Goal: Task Accomplishment & Management: Manage account settings

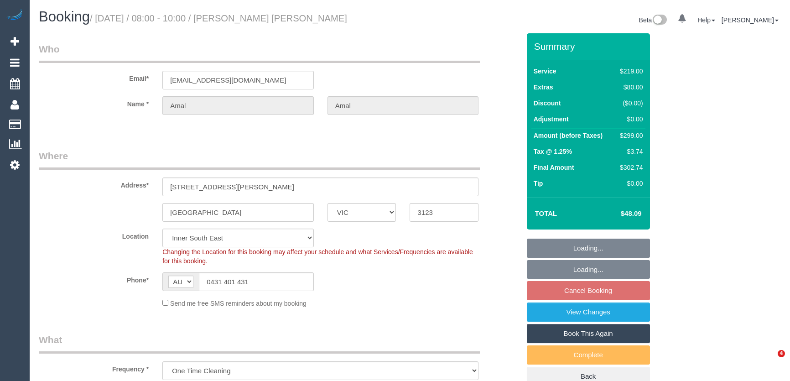
select select "VIC"
select select "string:stripe-pm_1RvESE2GScqysDRV9fSqNdAR"
select select "number:28"
select select "number:14"
select select "number:18"
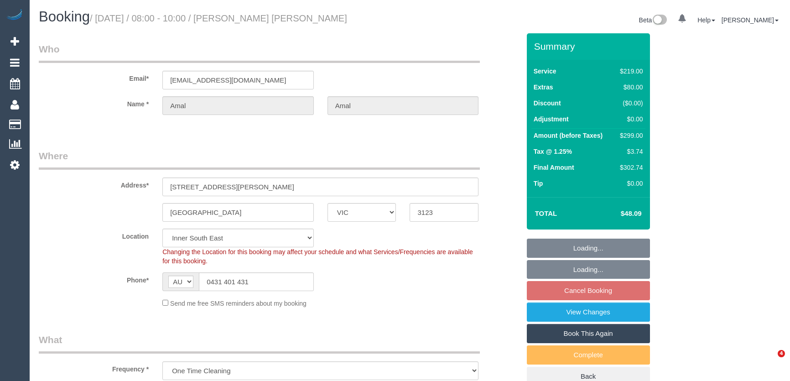
select select "number:25"
select select "number:33"
select select "number:26"
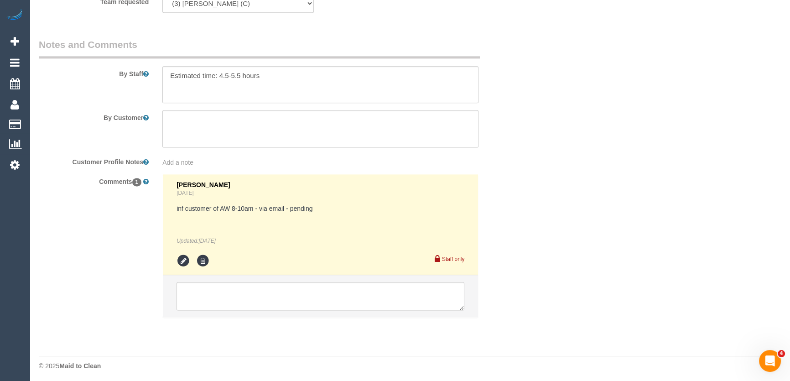
scroll to position [1521, 0]
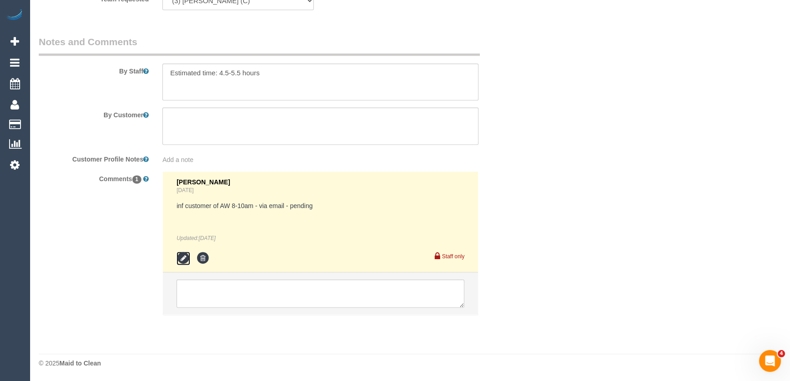
click at [180, 257] on icon at bounding box center [183, 258] width 14 height 14
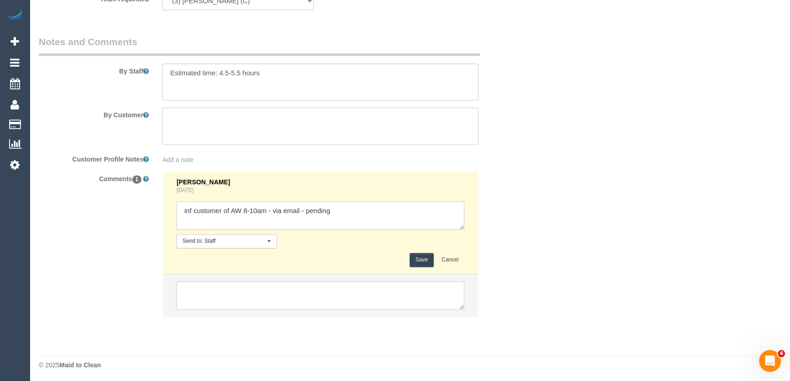
click at [351, 216] on textarea at bounding box center [320, 215] width 288 height 28
type textarea "inf customer of AW 8-10am - via email - confirmed"
click at [421, 262] on button "Save" at bounding box center [421, 260] width 24 height 14
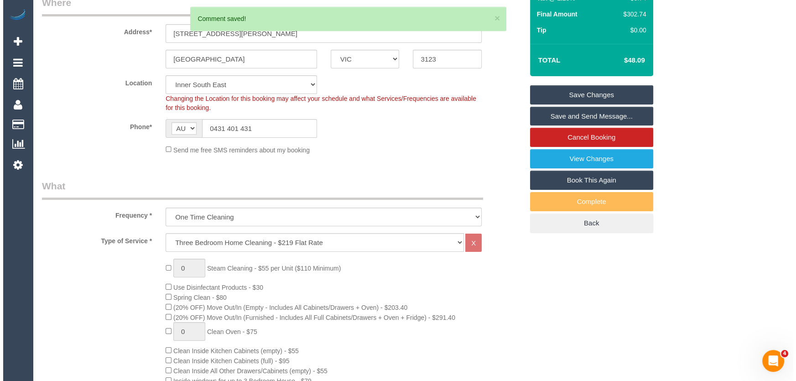
scroll to position [0, 0]
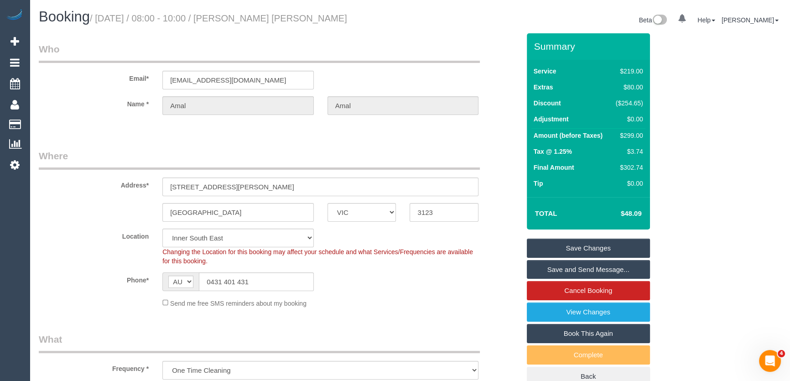
click at [553, 269] on link "Save and Send Message..." at bounding box center [588, 269] width 123 height 19
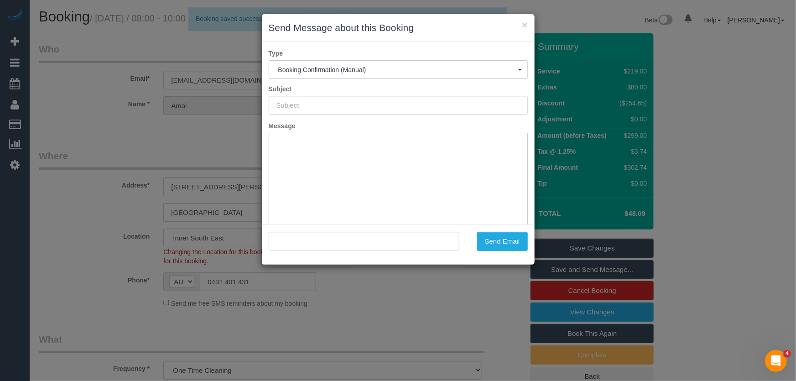
type input "Booking Confirmed"
type input ""Amal Amal" <amal.kul@gmail.com>"
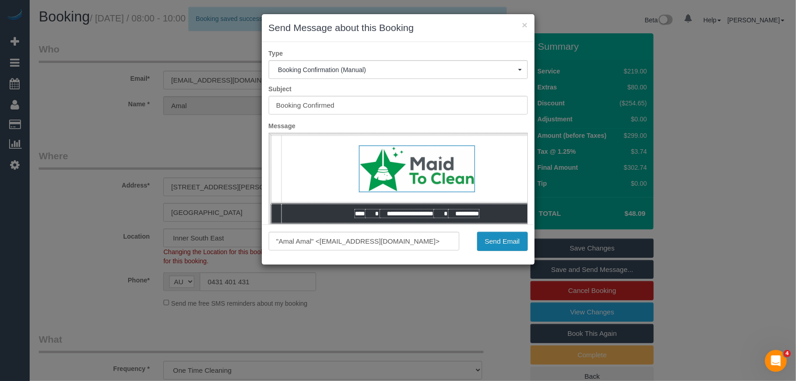
click at [496, 241] on button "Send Email" at bounding box center [502, 241] width 51 height 19
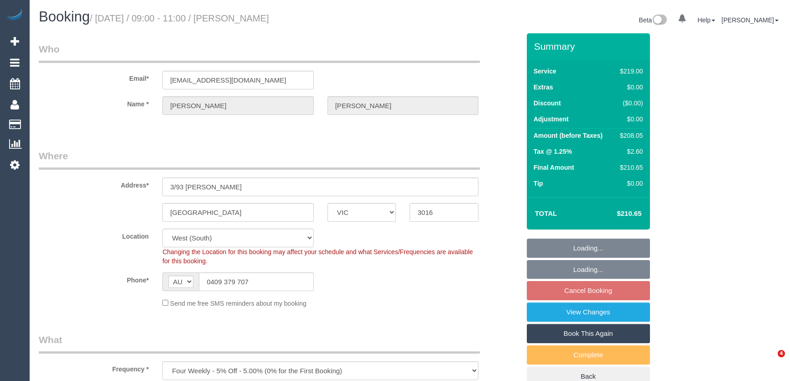
select select "VIC"
select select "number:27"
select select "number:14"
select select "number:19"
select select "number:36"
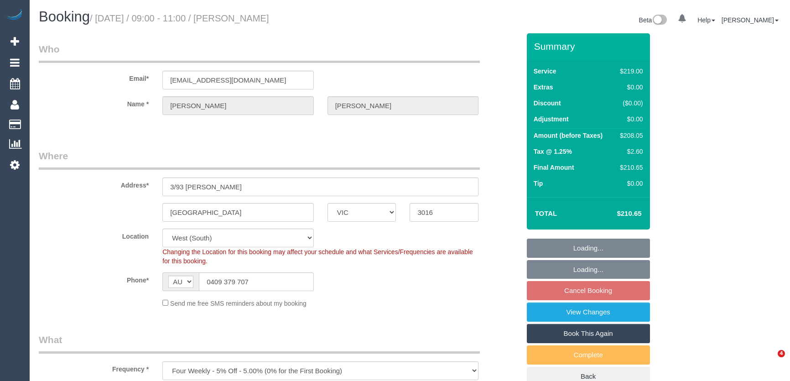
select select "number:35"
select select "number:13"
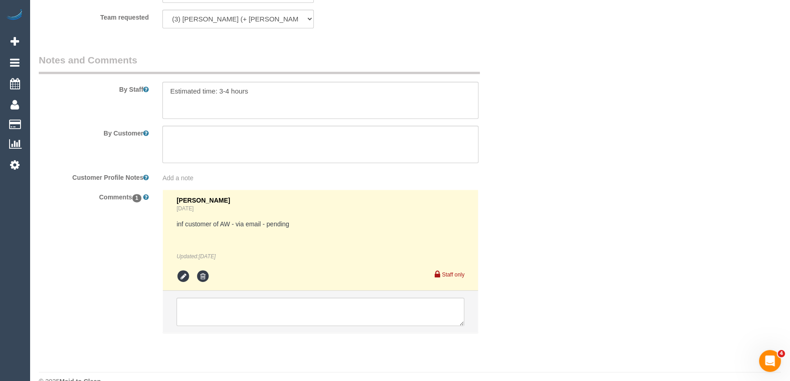
scroll to position [1537, 0]
click at [182, 269] on icon at bounding box center [183, 276] width 14 height 14
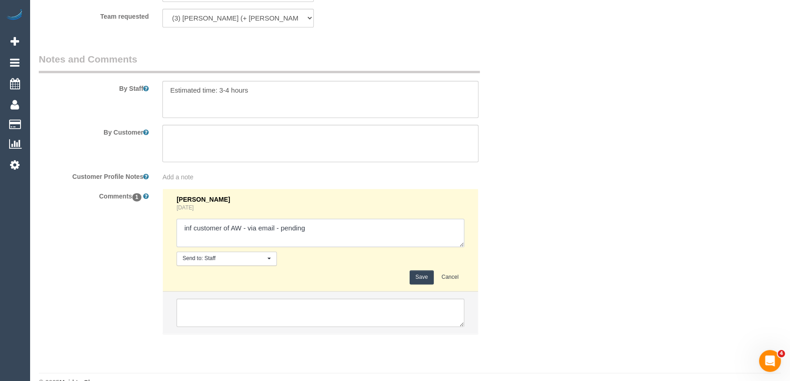
click at [316, 218] on textarea at bounding box center [320, 232] width 288 height 28
type textarea "inf customer of AW - via email - confirmed"
click at [424, 270] on button "Save" at bounding box center [421, 277] width 24 height 14
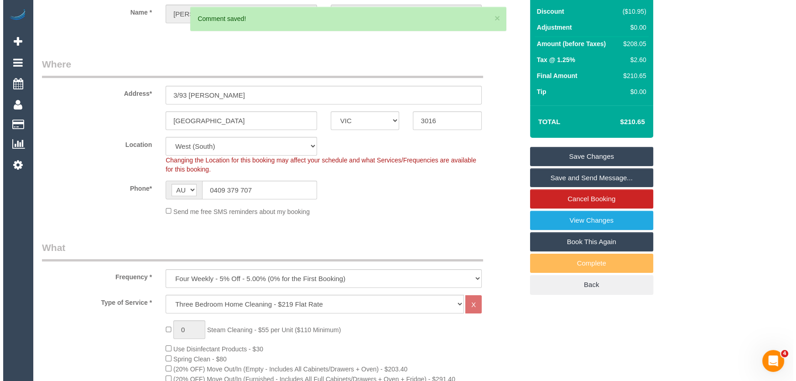
scroll to position [0, 0]
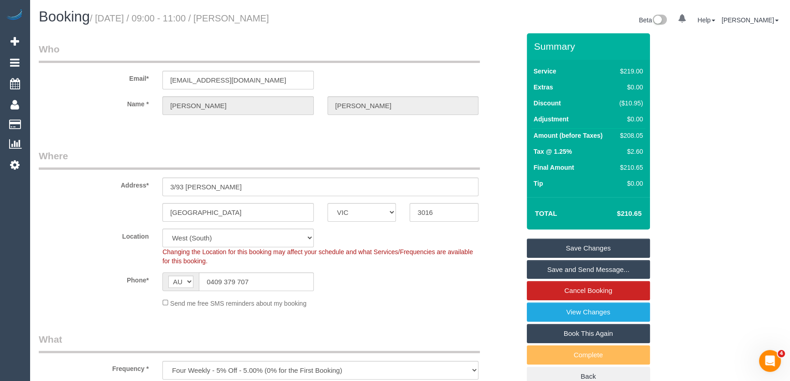
click at [582, 269] on link "Save and Send Message..." at bounding box center [588, 269] width 123 height 19
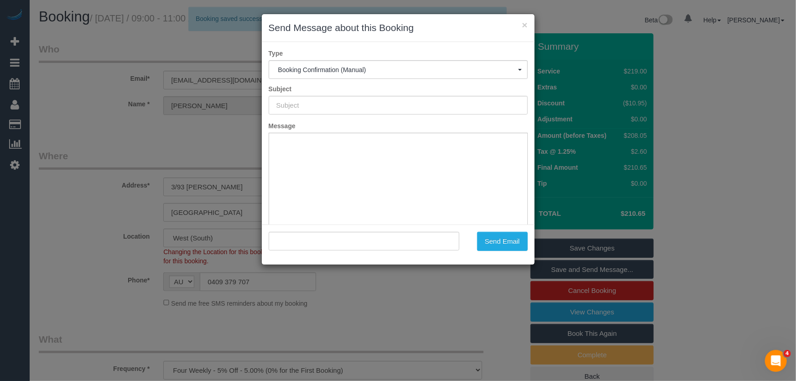
type input "Booking Confirmed"
type input ""Teah Smith" <chrisandmarika@me.com>"
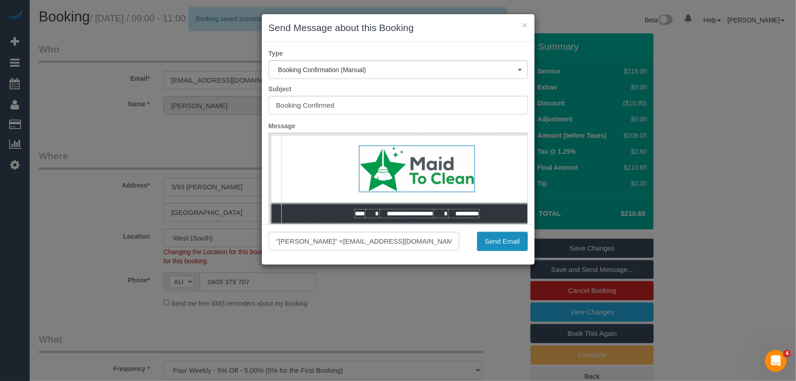
click at [502, 247] on button "Send Email" at bounding box center [502, 241] width 51 height 19
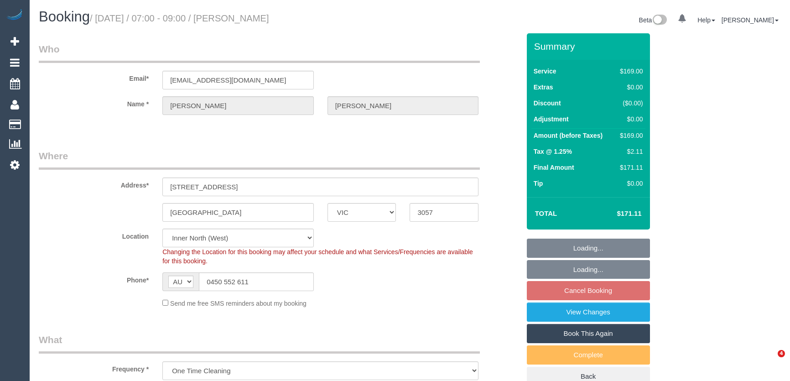
select select "VIC"
select select "string:stripe-pm_1RhPVL2GScqysDRVn4RZUHKi"
select select "number:27"
select select "number:14"
select select "number:19"
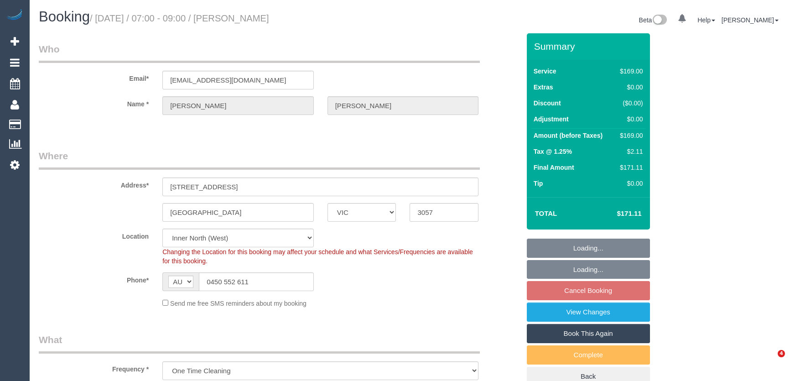
select select "number:24"
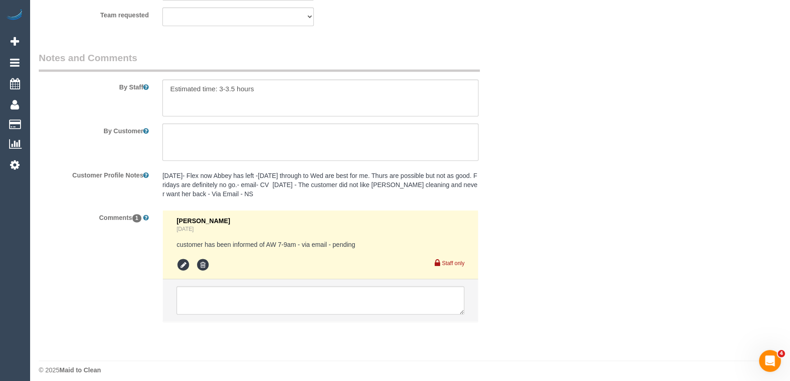
scroll to position [1512, 0]
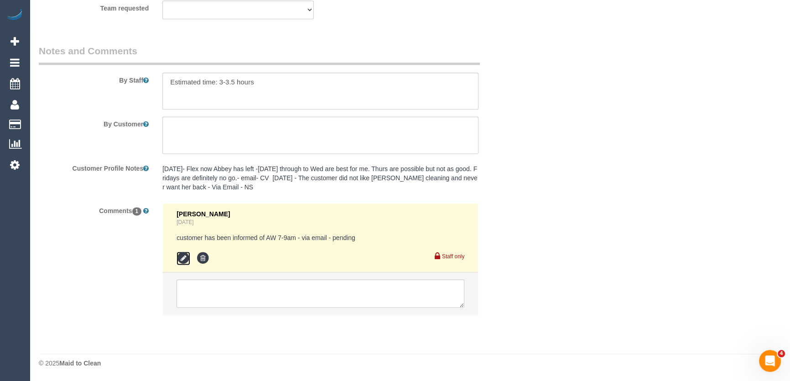
click at [181, 259] on icon at bounding box center [183, 258] width 14 height 14
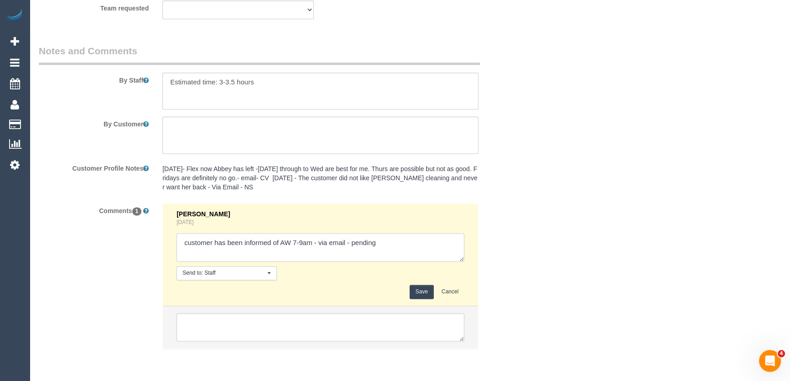
click at [383, 247] on textarea at bounding box center [320, 247] width 288 height 28
type textarea "customer has been informed of AW 7-9am - via email - confirmed"
click at [419, 292] on button "Save" at bounding box center [421, 292] width 24 height 14
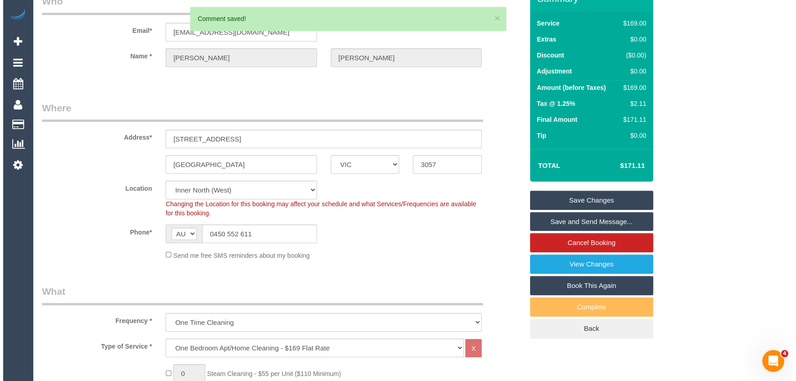
scroll to position [0, 0]
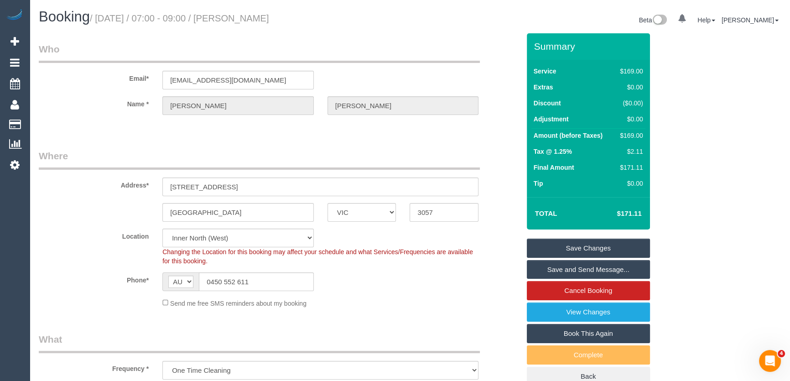
click at [573, 265] on link "Save and Send Message..." at bounding box center [588, 269] width 123 height 19
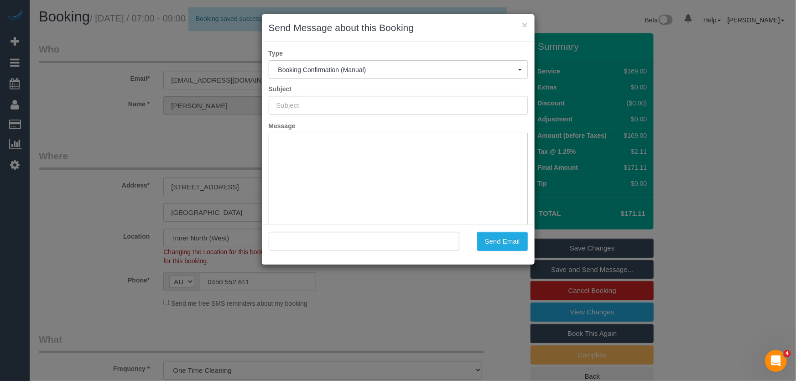
type input "Booking Confirmed"
type input ""[PERSON_NAME]" <[EMAIL_ADDRESS][DOMAIN_NAME]>"
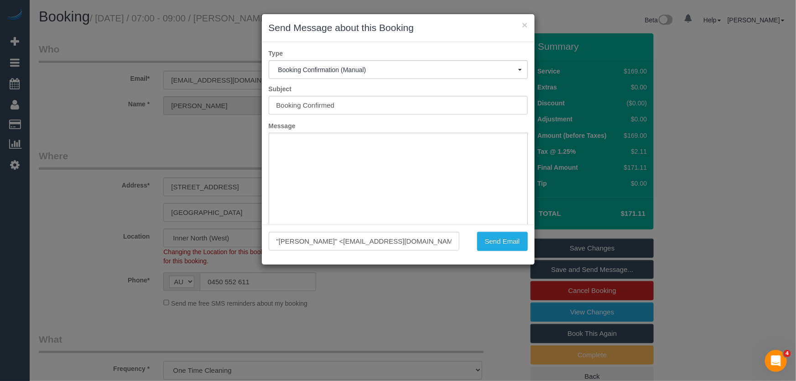
click at [481, 285] on div "× Send Message about this Booking Type Booking Confirmation (Manual) Booking Co…" at bounding box center [398, 190] width 796 height 381
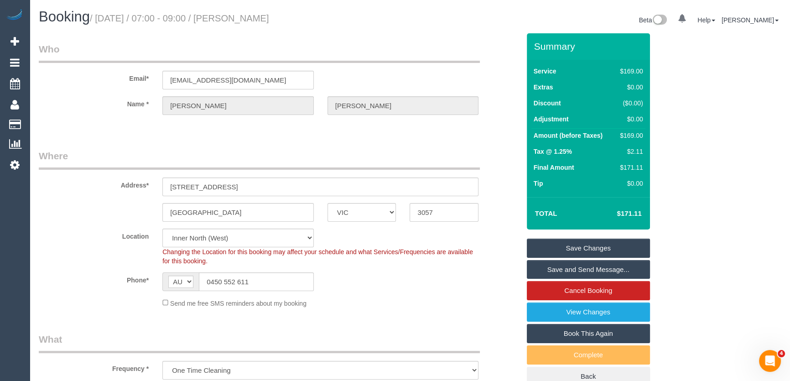
click at [572, 269] on link "Save and Send Message..." at bounding box center [588, 269] width 123 height 19
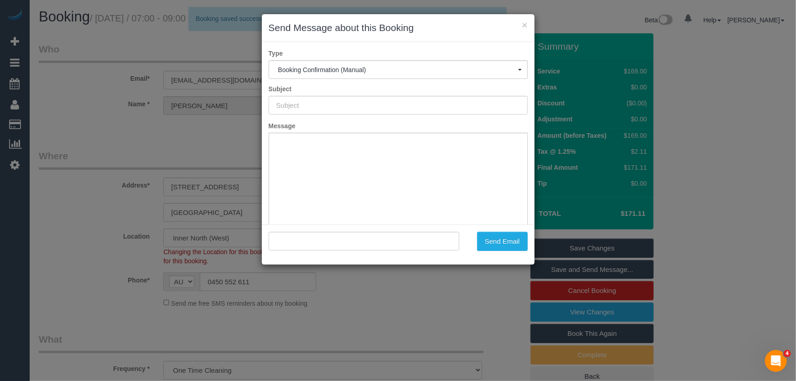
type input "Booking Confirmed"
type input ""Belinda Healy" <b_m_healy@yahoo.com.au>"
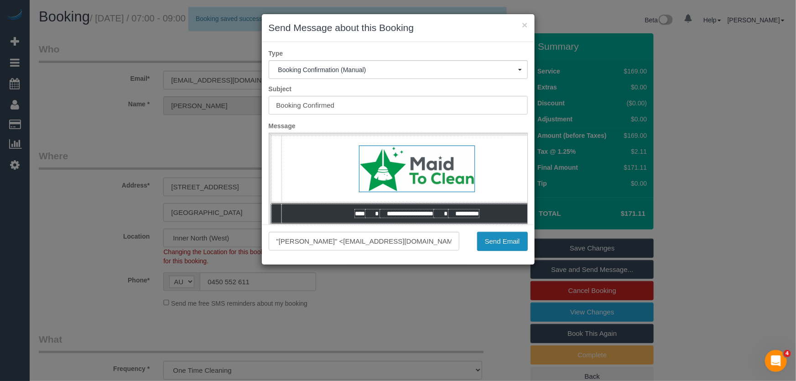
click at [505, 245] on button "Send Email" at bounding box center [502, 241] width 51 height 19
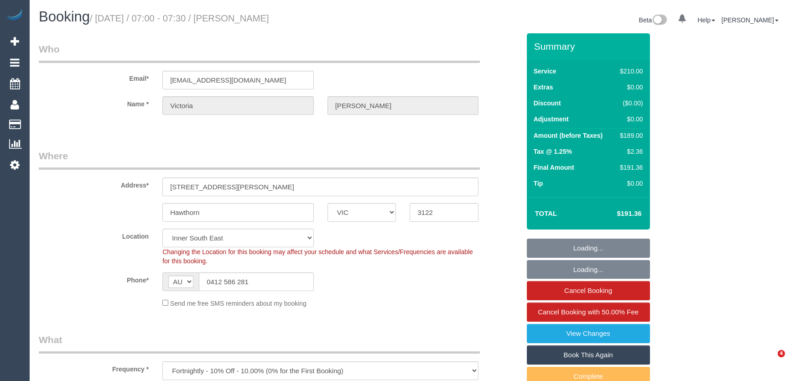
select select "VIC"
select select "number:27"
select select "number:14"
select select "number:19"
select select "number:24"
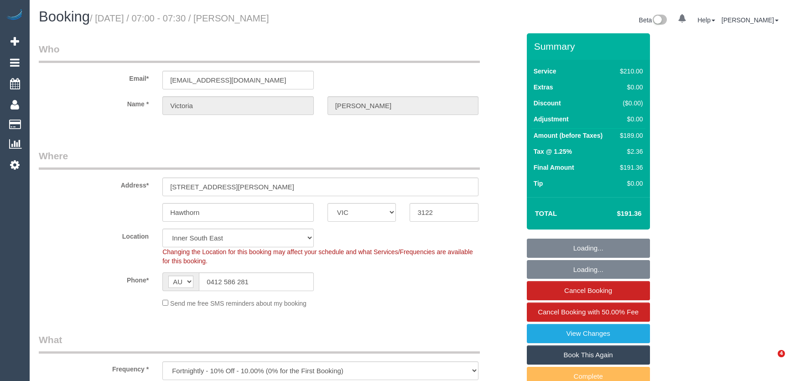
select select "number:34"
select select "number:11"
select select "180"
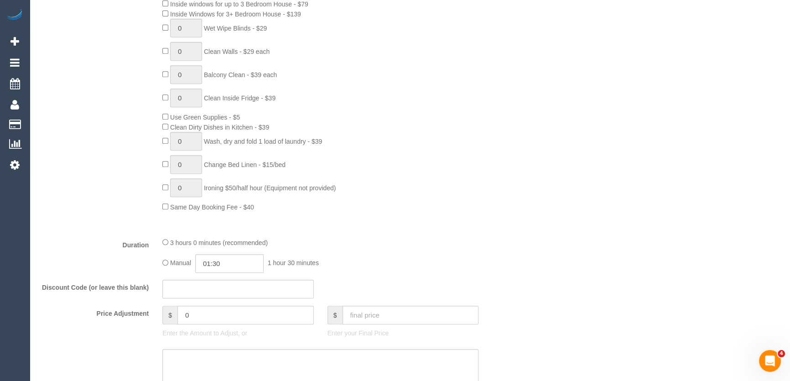
scroll to position [539, 0]
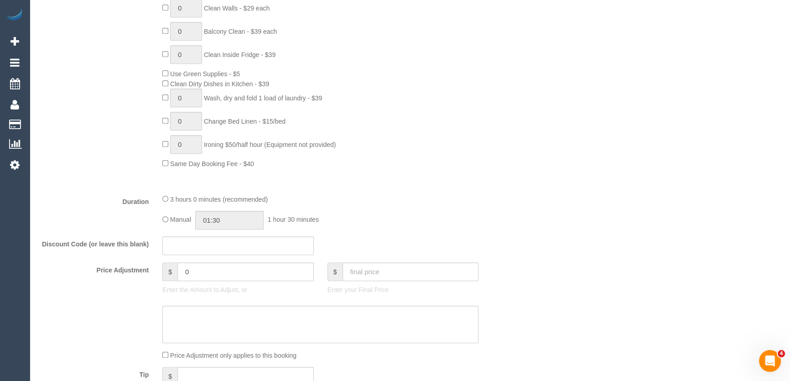
click at [167, 215] on div "Manual 01:30 1 hour 30 minutes" at bounding box center [320, 220] width 316 height 19
type input "03:00"
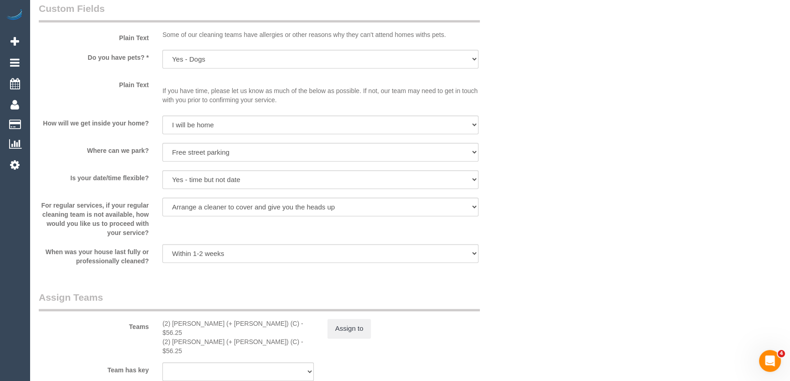
scroll to position [1202, 0]
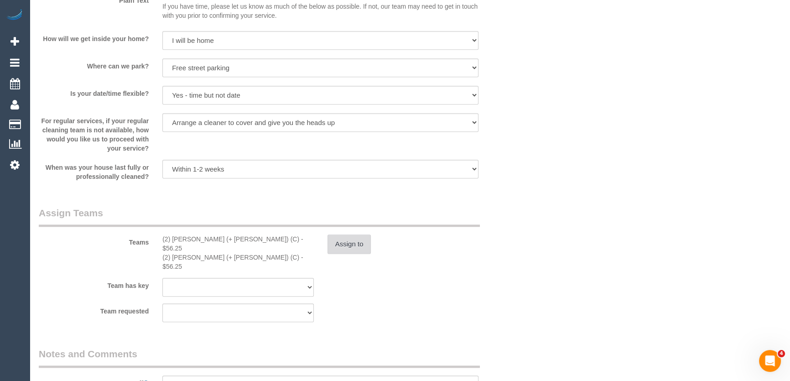
click at [342, 240] on button "Assign to" at bounding box center [349, 243] width 44 height 19
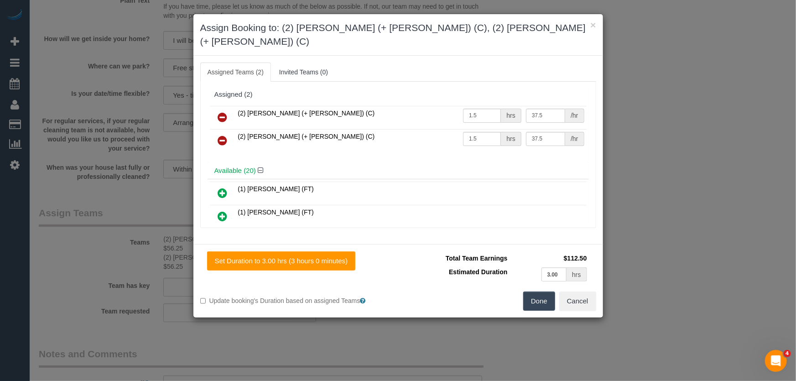
click at [219, 112] on icon at bounding box center [223, 117] width 10 height 11
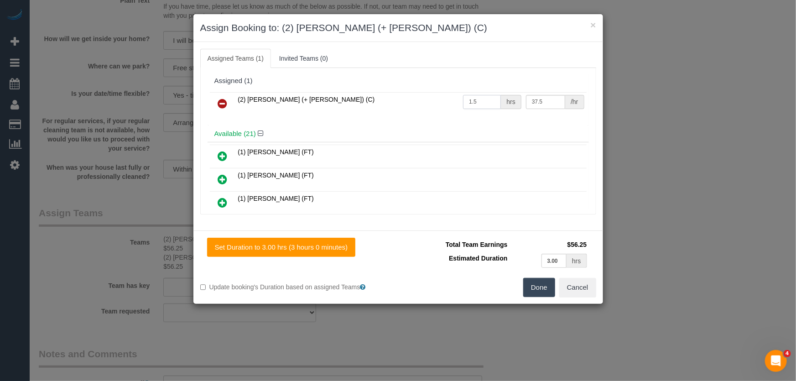
click at [482, 102] on input "1.5" at bounding box center [482, 102] width 38 height 14
type input "3"
click at [530, 290] on button "Done" at bounding box center [539, 287] width 32 height 19
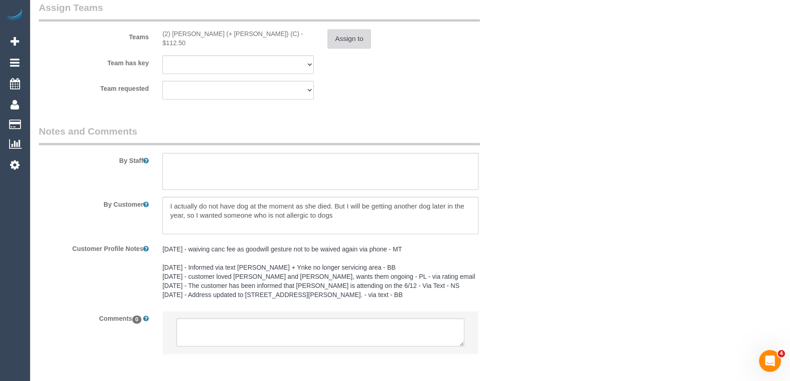
scroll to position [1445, 0]
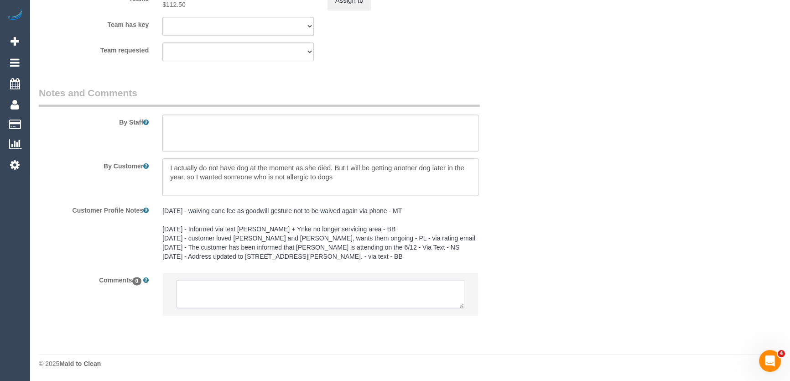
click at [225, 290] on textarea at bounding box center [320, 294] width 288 height 28
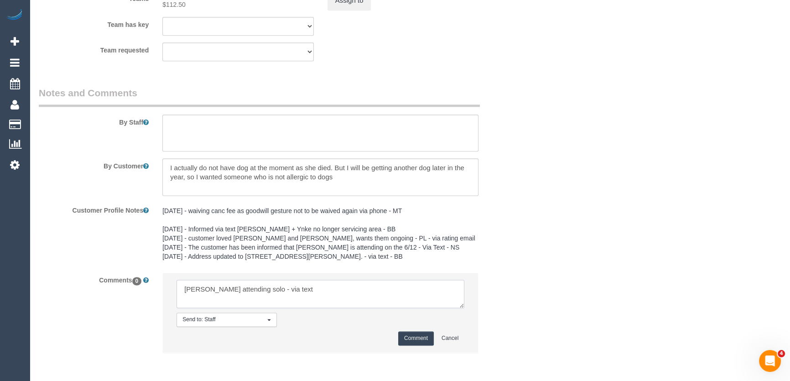
type textarea "Kevin attending solo - via text"
click at [409, 335] on button "Comment" at bounding box center [416, 338] width 36 height 14
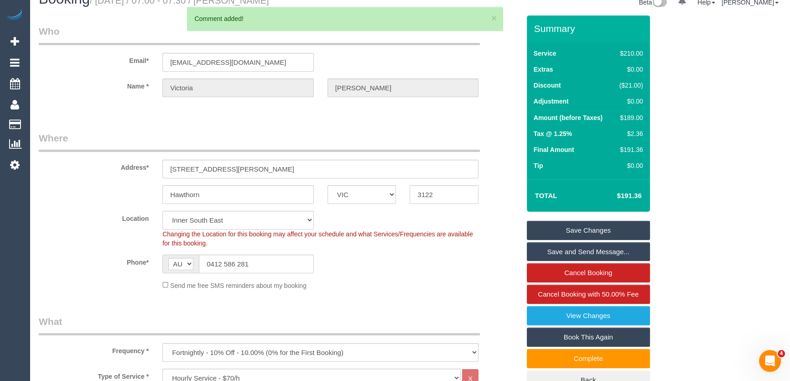
scroll to position [0, 0]
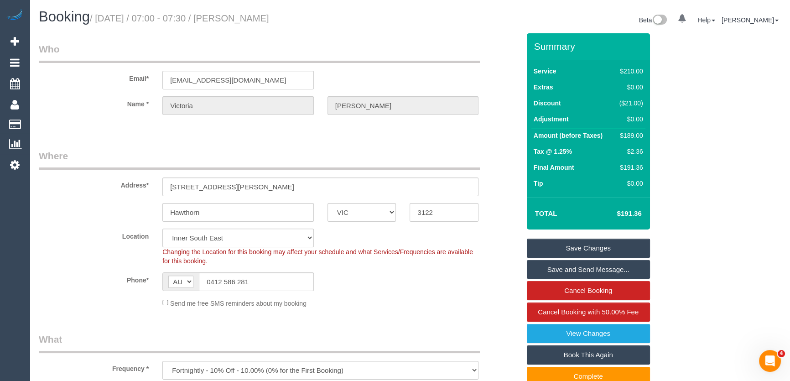
click at [258, 16] on small "/ September 02, 2025 / 07:00 - 07:30 / Victoria Taylor" at bounding box center [179, 18] width 179 height 10
copy small "Victoria Taylor"
click at [576, 244] on link "Save Changes" at bounding box center [588, 247] width 123 height 19
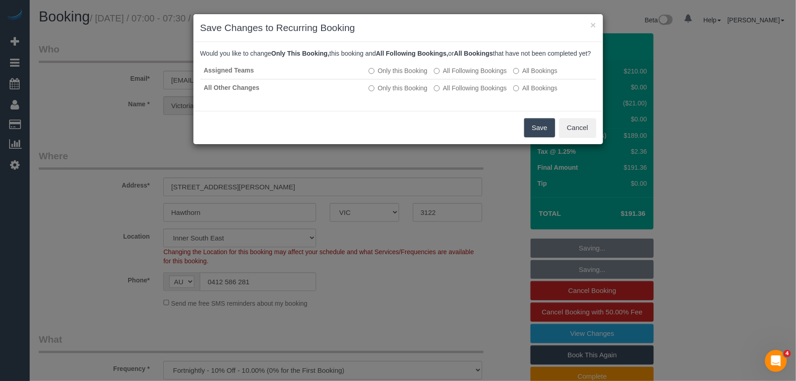
click at [535, 137] on button "Save" at bounding box center [539, 127] width 31 height 19
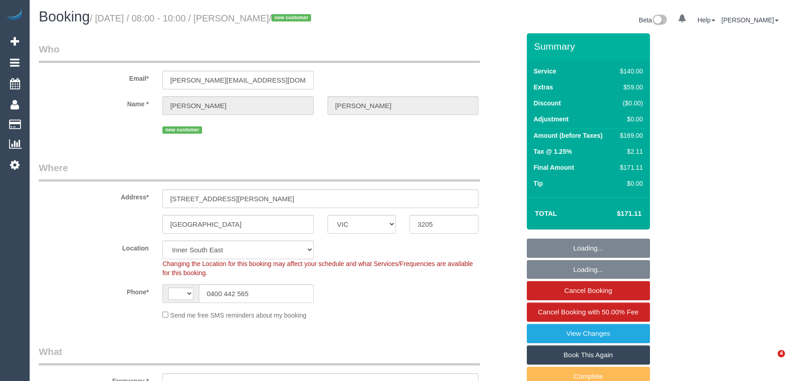
select select "VIC"
select select "string:AU"
select select "spot1"
select select "object:716"
select select "string:stripe-pm_1S20P72GScqysDRVWTV6daXC"
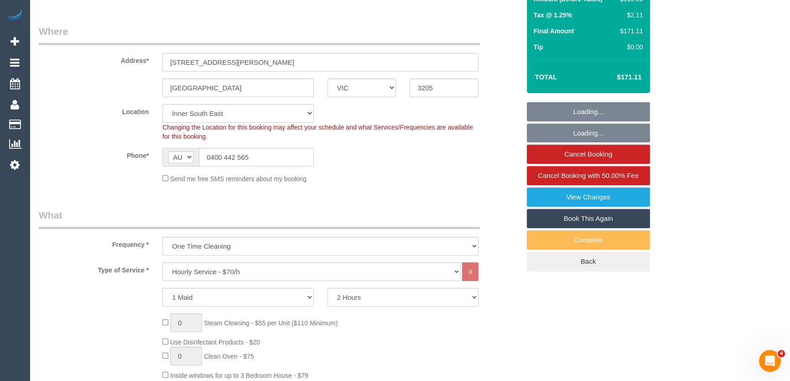
select select "number:29"
select select "number:14"
select select "number:20"
select select "number:24"
select select "number:12"
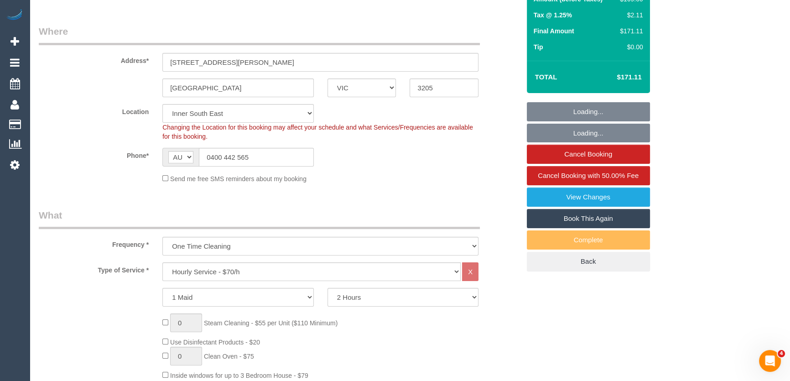
select select "object:1432"
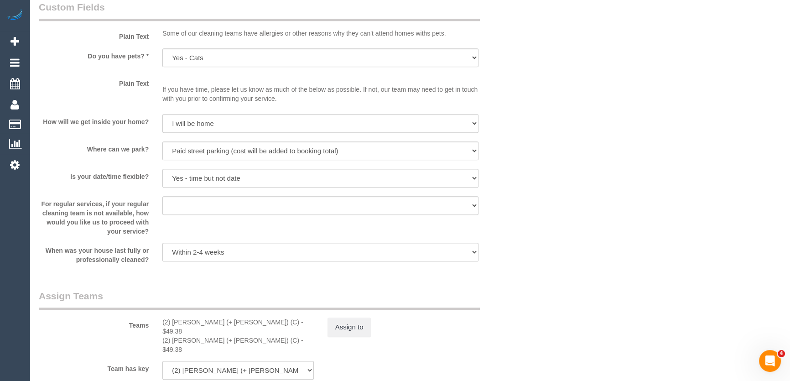
scroll to position [1202, 0]
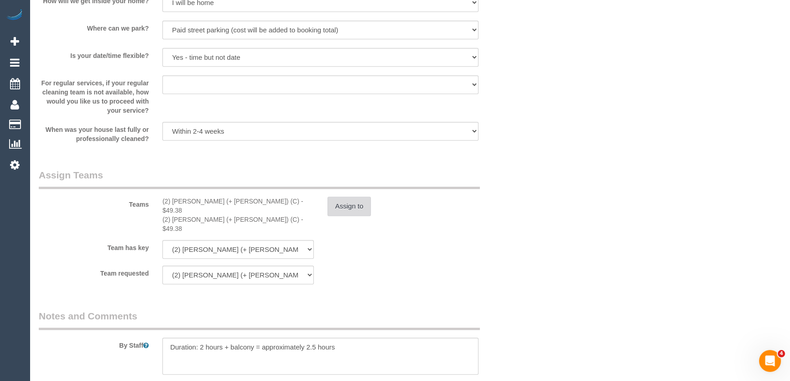
click at [349, 207] on button "Assign to" at bounding box center [349, 206] width 44 height 19
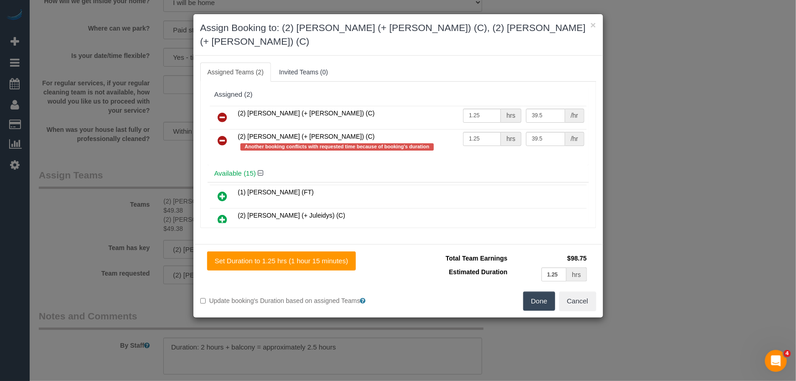
click at [220, 135] on icon at bounding box center [223, 140] width 10 height 11
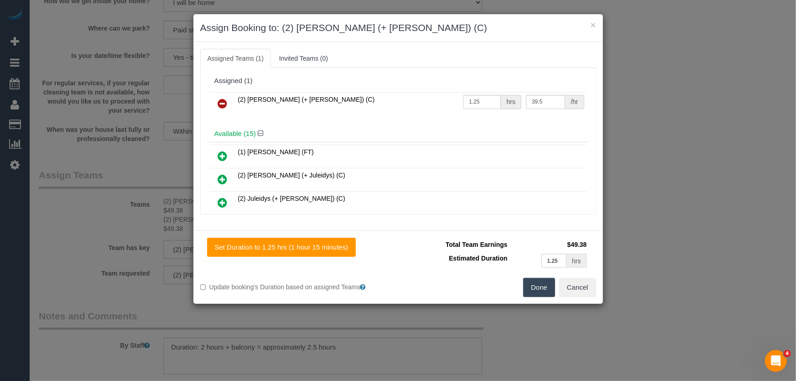
click at [537, 284] on button "Done" at bounding box center [539, 287] width 32 height 19
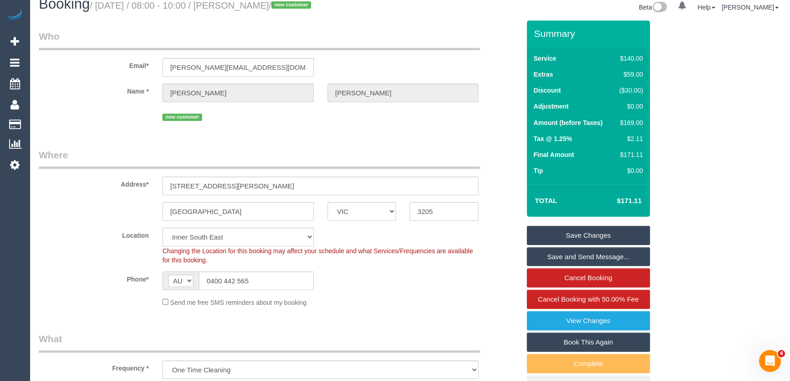
scroll to position [0, 0]
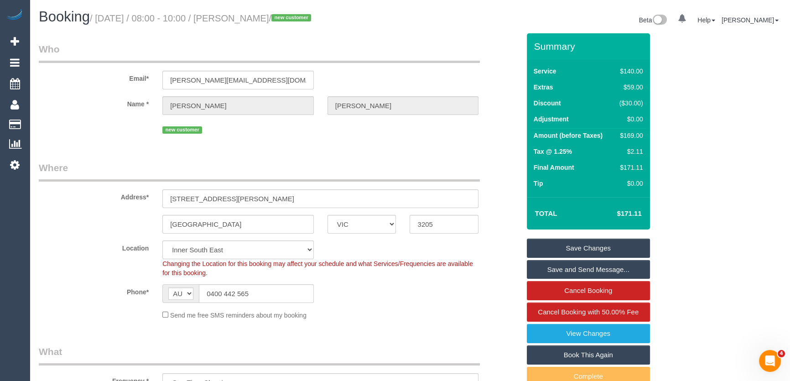
click at [573, 247] on link "Save Changes" at bounding box center [588, 247] width 123 height 19
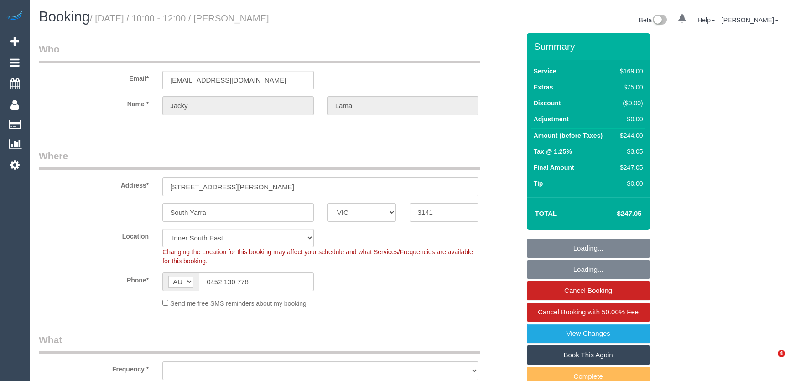
select select "VIC"
select select "string:stripe-pm_1QWtbO2GScqysDRVDSFvyuVe"
select select "spot1"
select select "number:28"
select select "number:14"
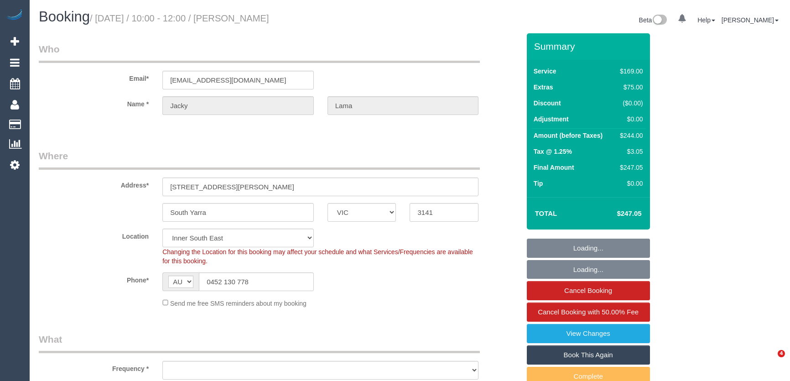
select select "number:19"
select select "number:24"
select select "number:33"
select select "number:26"
select select "object:1355"
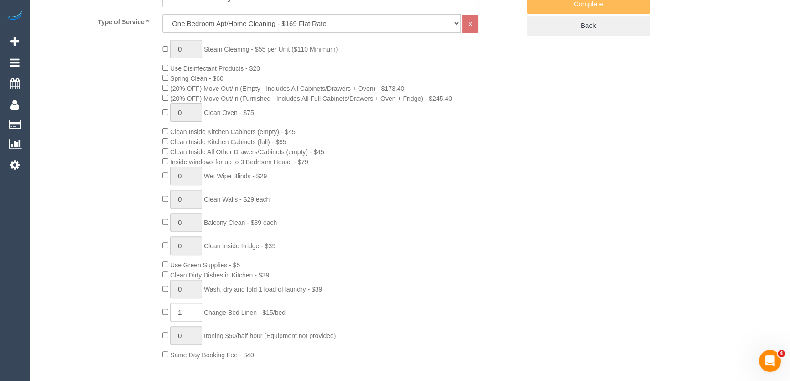
scroll to position [373, 0]
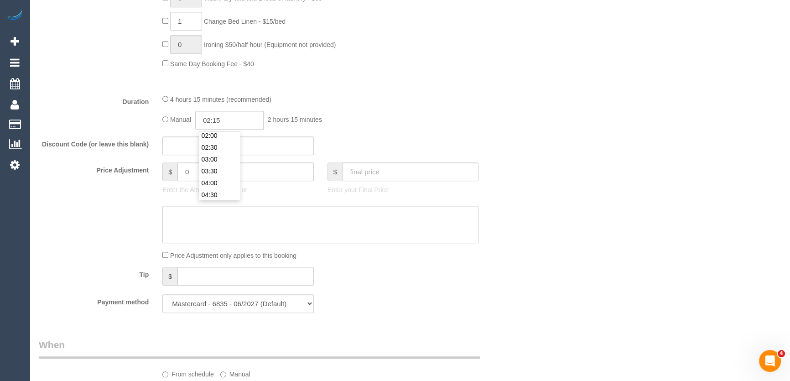
scroll to position [66, 0]
click at [221, 180] on li "04:30" at bounding box center [219, 178] width 41 height 12
type input "04:30"
click at [481, 143] on div "Discount Code (or leave this blank)" at bounding box center [279, 145] width 495 height 19
select select "spot10"
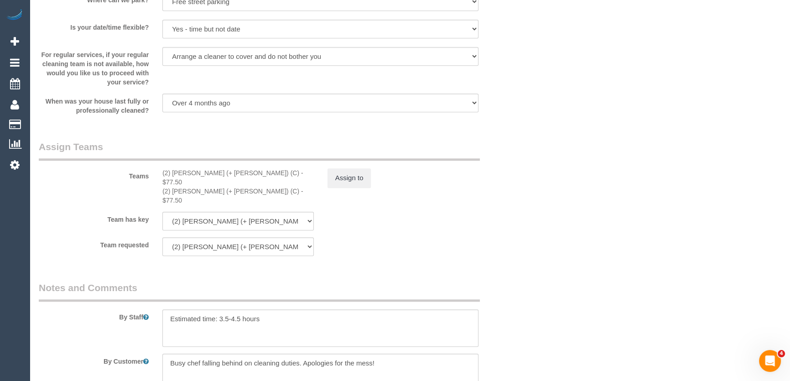
scroll to position [1285, 0]
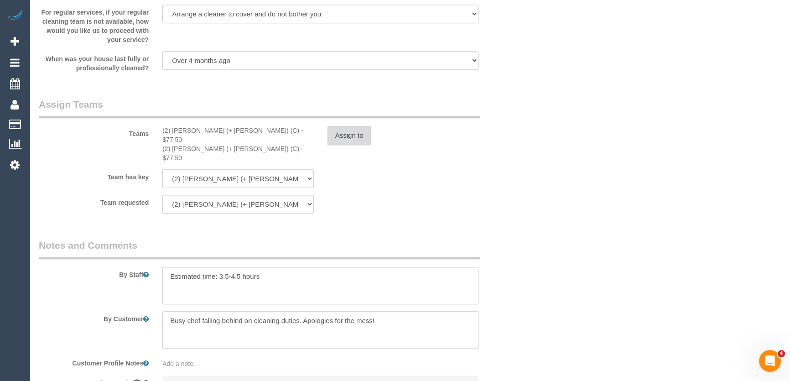
click at [356, 137] on button "Assign to" at bounding box center [349, 135] width 44 height 19
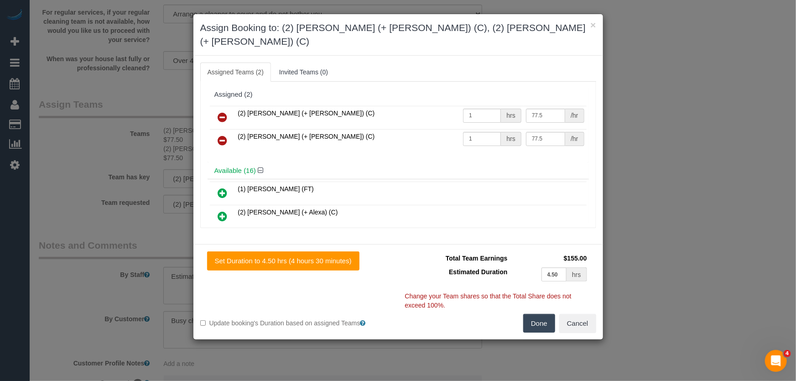
click at [221, 112] on icon at bounding box center [223, 117] width 10 height 11
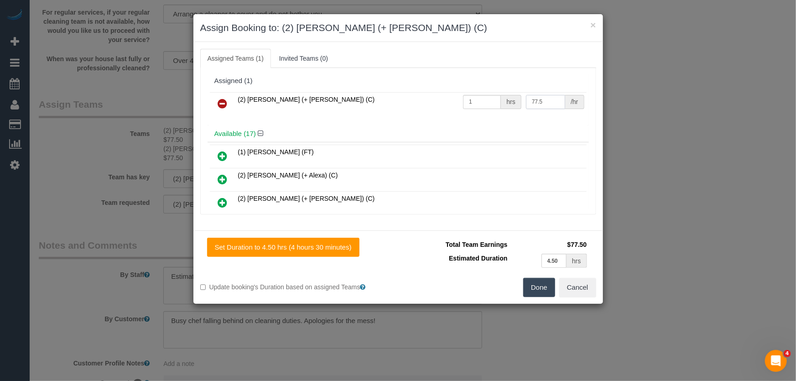
click at [539, 101] on input "77.5" at bounding box center [545, 102] width 39 height 14
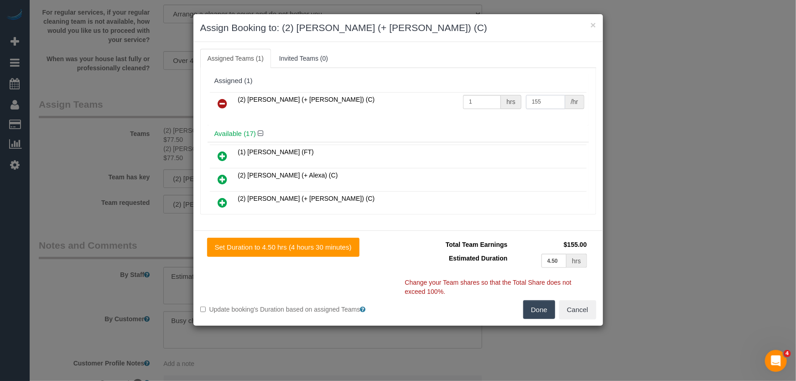
type input "155"
click at [538, 309] on button "Done" at bounding box center [539, 309] width 32 height 19
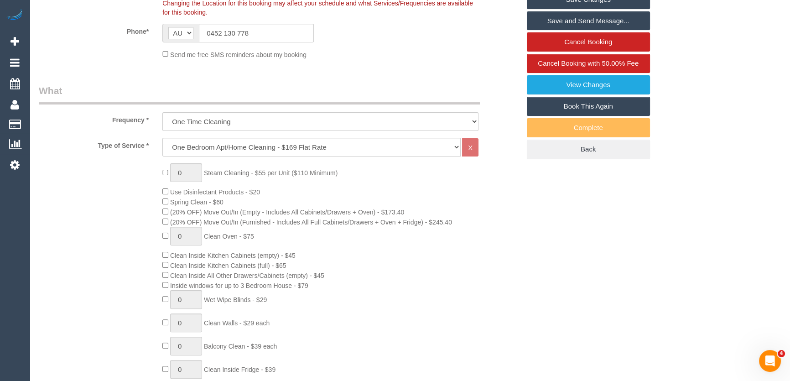
scroll to position [0, 0]
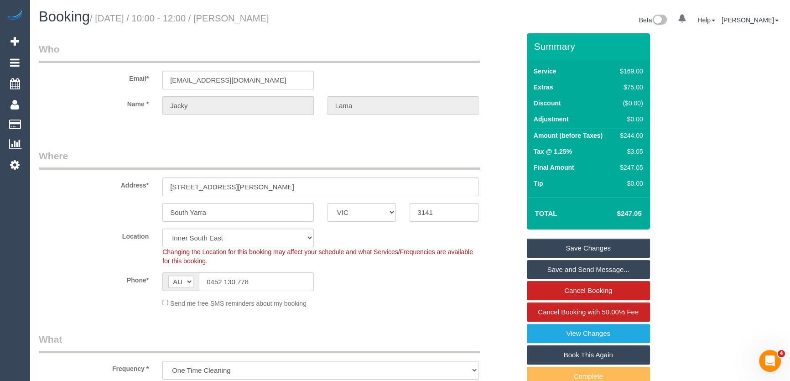
click at [264, 18] on small "/ September 02, 2025 / 10:00 - 12:00 / Jacky Lama" at bounding box center [179, 18] width 179 height 10
copy small "Jacky Lama"
click at [587, 245] on link "Save Changes" at bounding box center [588, 247] width 123 height 19
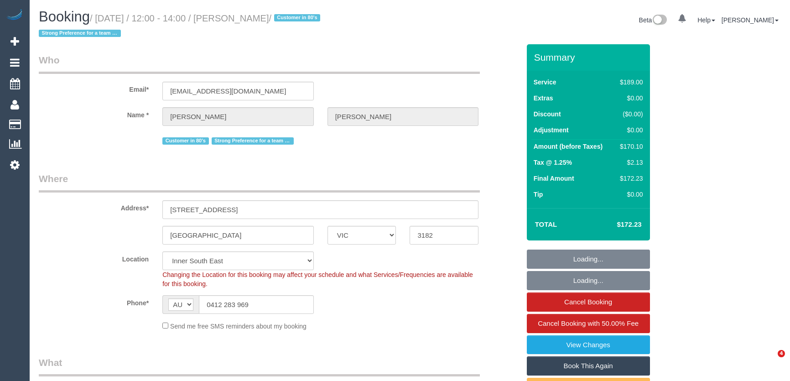
select select "VIC"
select select "number:27"
select select "number:14"
select select "number:18"
select select "number:25"
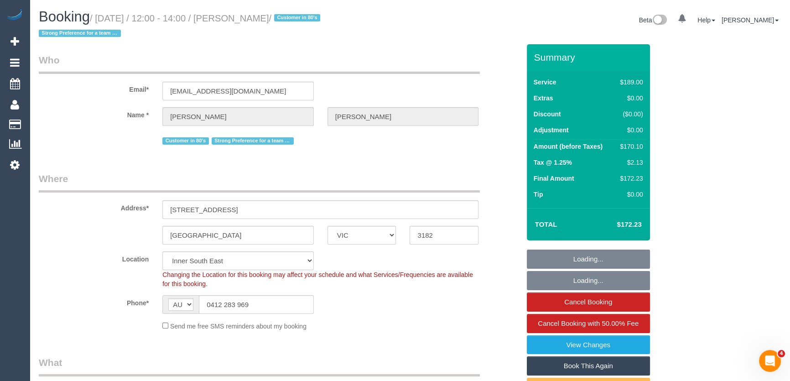
select select "number:35"
select select "number:12"
select select "spot1"
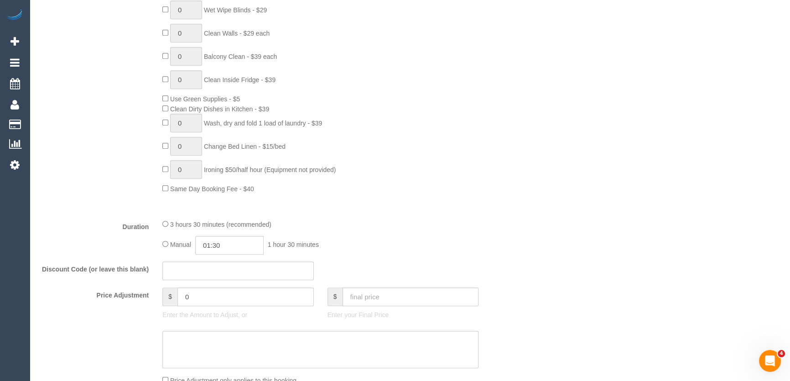
scroll to position [621, 0]
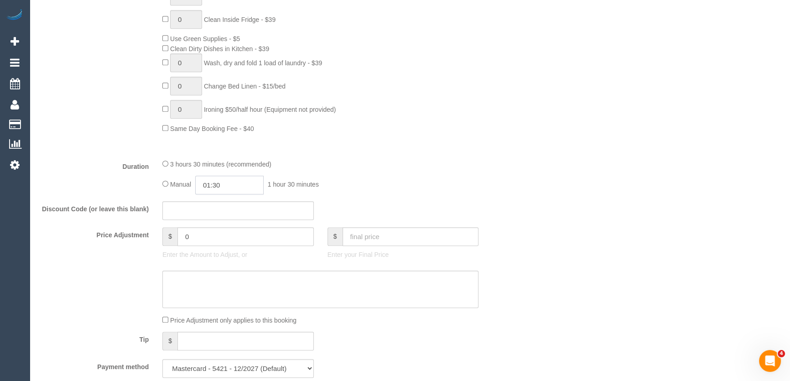
click at [242, 187] on input "01:30" at bounding box center [229, 185] width 68 height 19
click at [220, 251] on li "03:00" at bounding box center [219, 251] width 41 height 12
type input "03:00"
click at [414, 189] on div "Manual 03:00 3 hours 0 minutes" at bounding box center [320, 185] width 316 height 19
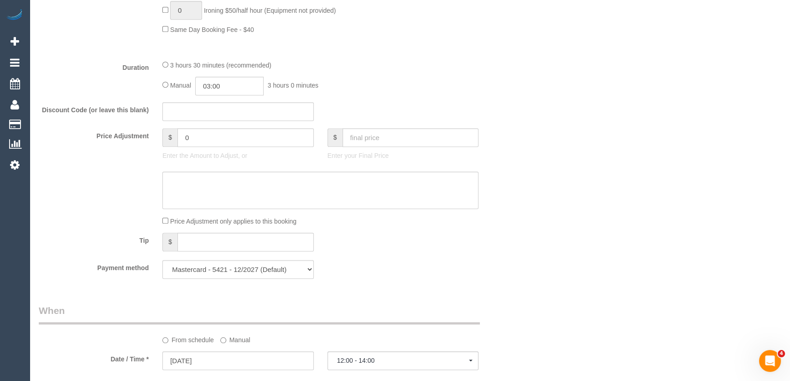
select select "spot10"
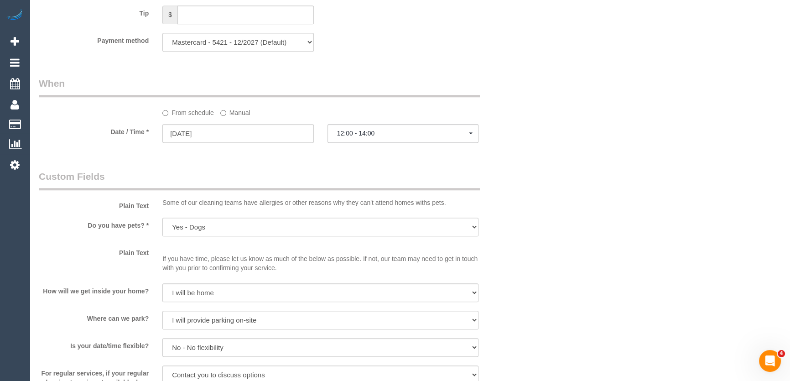
scroll to position [994, 0]
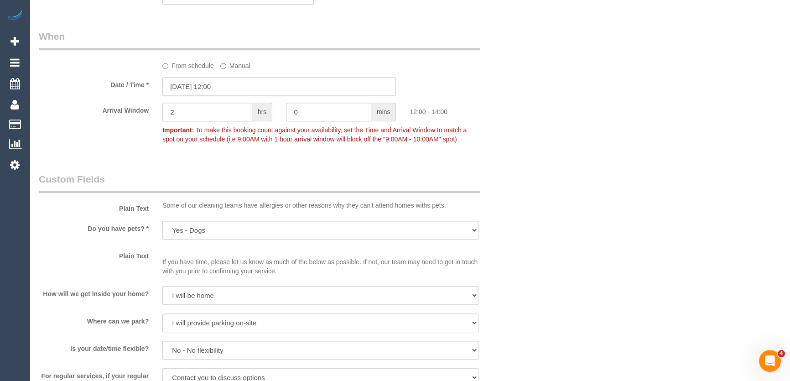
click at [236, 88] on input "02/09/2025 12:00" at bounding box center [278, 86] width 233 height 19
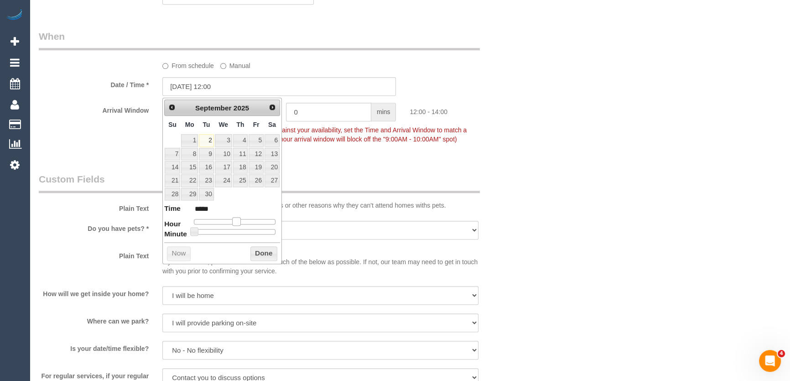
type input "02/09/2025 13:00"
type input "*****"
type input "02/09/2025 14:00"
type input "*****"
drag, startPoint x: 235, startPoint y: 220, endPoint x: 242, endPoint y: 220, distance: 6.4
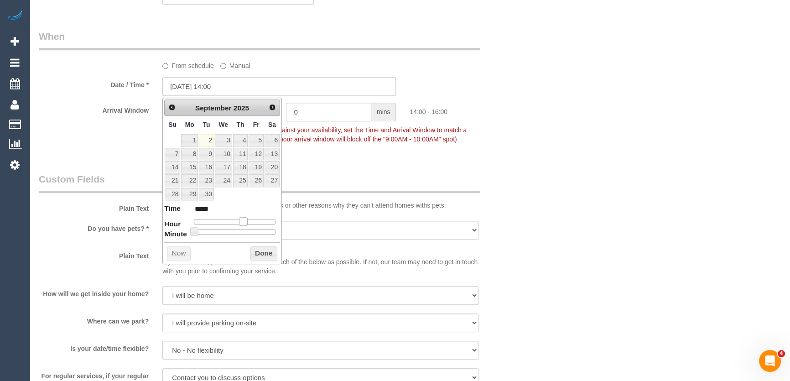
click at [242, 220] on span at bounding box center [243, 221] width 8 height 8
click at [345, 153] on fieldset "When From schedule Manual Date / Time * 02/09/2025 14:00 Arrival Window 2 hrs 0…" at bounding box center [279, 92] width 481 height 125
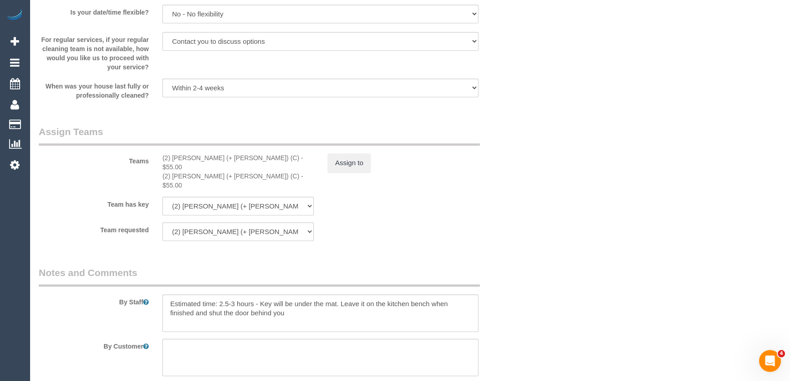
scroll to position [1368, 0]
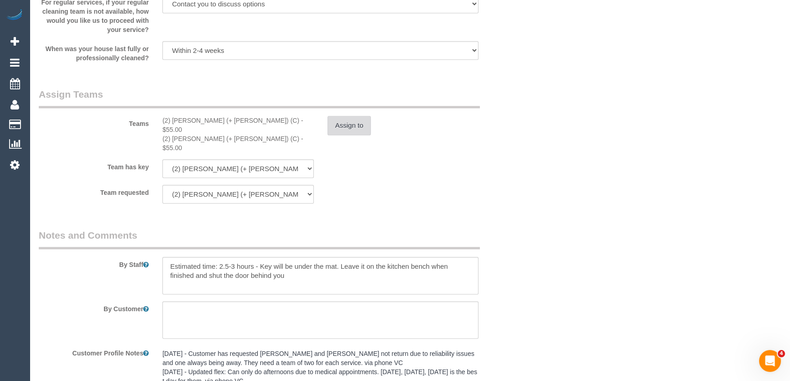
click at [353, 124] on button "Assign to" at bounding box center [349, 125] width 44 height 19
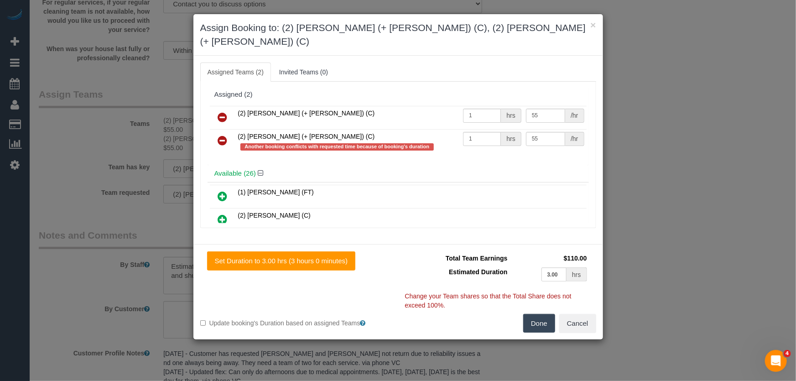
click at [223, 112] on icon at bounding box center [223, 117] width 10 height 11
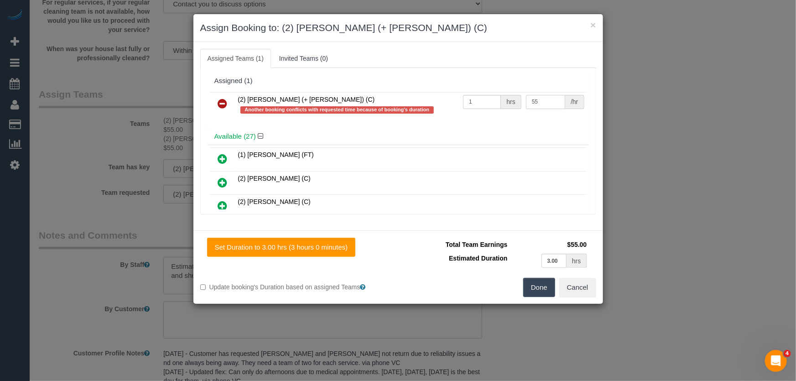
click at [533, 104] on input "55" at bounding box center [545, 102] width 39 height 14
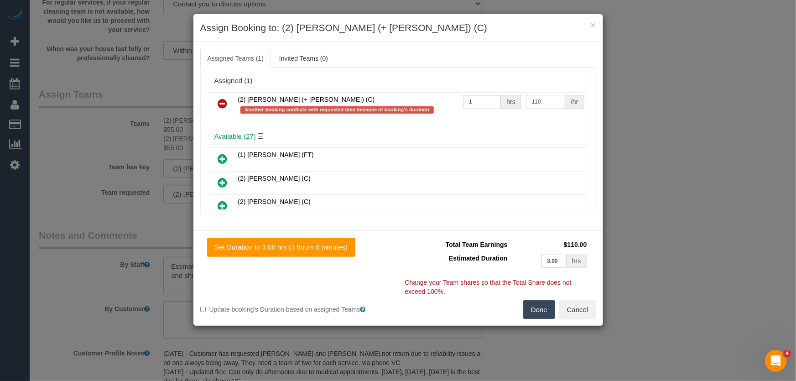
type input "110"
click at [536, 305] on button "Done" at bounding box center [539, 309] width 32 height 19
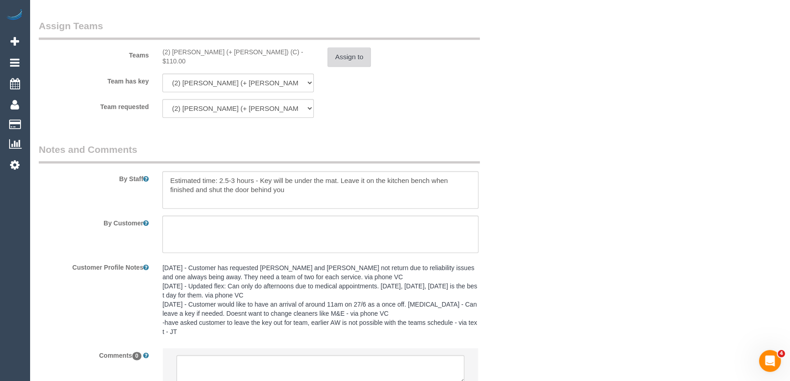
scroll to position [1512, 0]
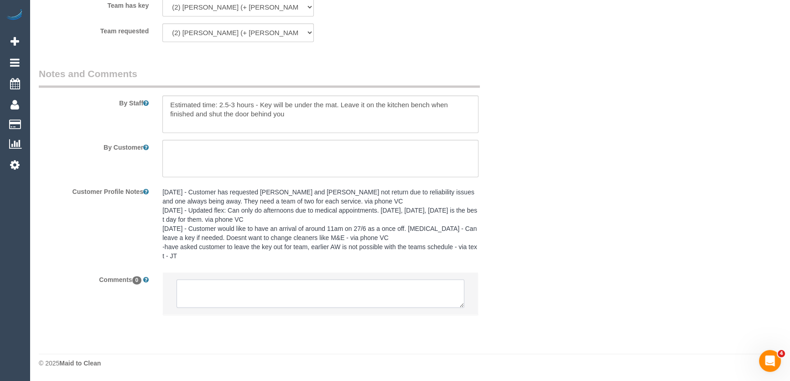
click at [224, 294] on textarea at bounding box center [320, 293] width 288 height 28
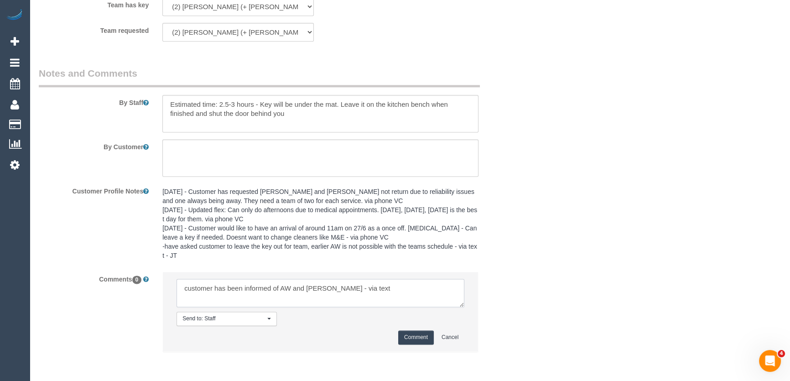
type textarea "customer has been informed of AW and Kevin solo - via text"
click at [413, 337] on button "Comment" at bounding box center [416, 337] width 36 height 14
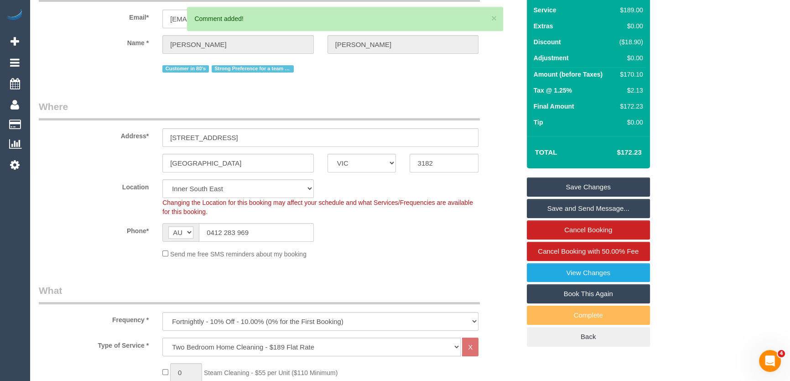
scroll to position [0, 0]
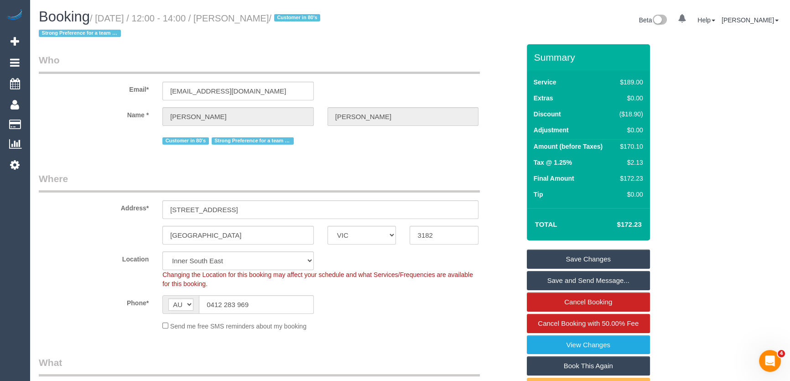
click at [265, 20] on small "/ September 02, 2025 / 12:00 - 14:00 / Doug Thomas / Customer in 80's Strong Pr…" at bounding box center [181, 26] width 284 height 26
copy small "Doug Thomas"
click at [582, 260] on link "Save Changes" at bounding box center [588, 258] width 123 height 19
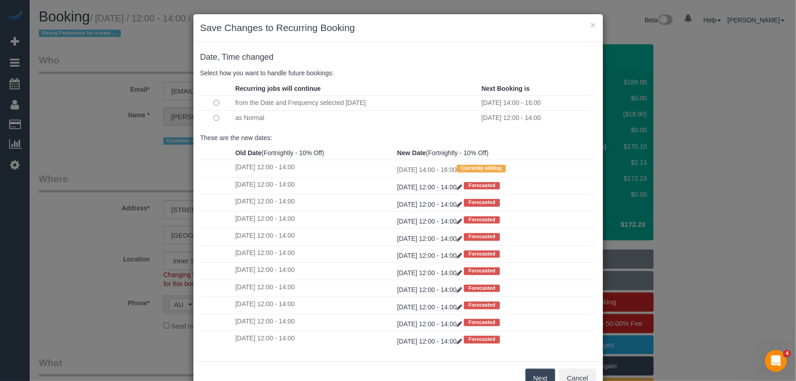
click at [532, 377] on button "Next" at bounding box center [540, 377] width 30 height 19
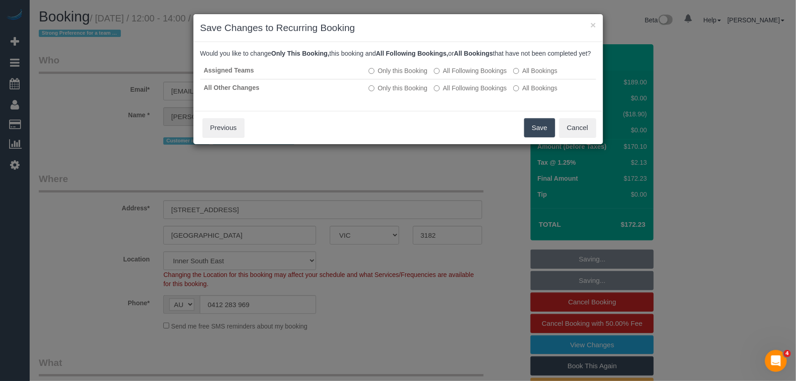
click at [534, 137] on button "Save" at bounding box center [539, 127] width 31 height 19
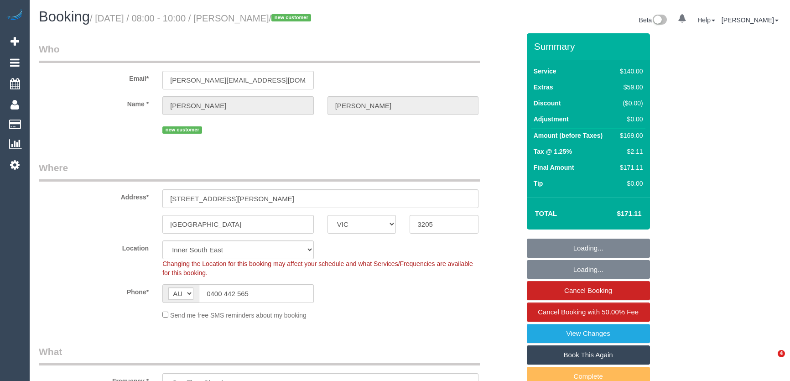
select select "VIC"
select select "spot1"
select select "number:29"
select select "number:14"
select select "number:20"
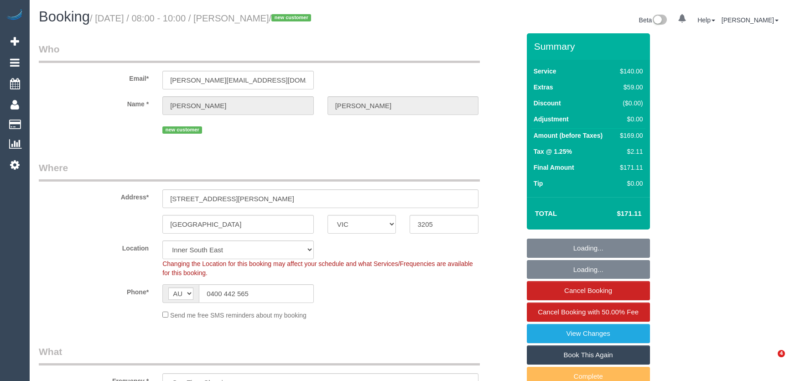
select select "number:24"
select select "number:12"
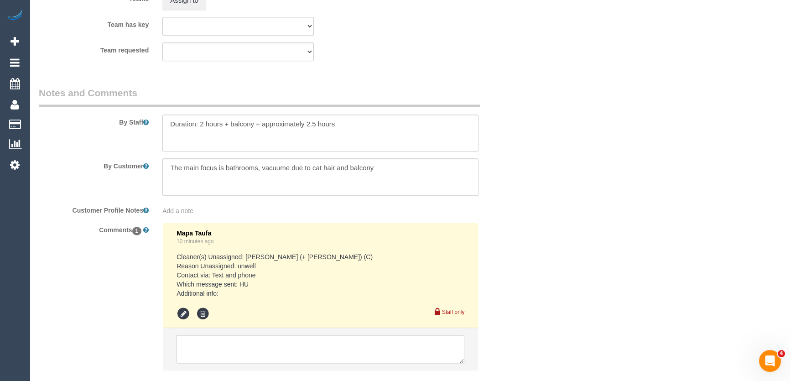
scroll to position [1462, 0]
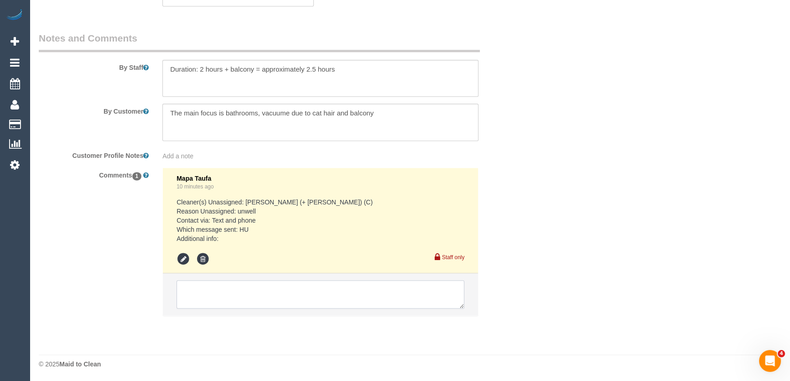
click at [222, 292] on textarea at bounding box center [320, 294] width 288 height 28
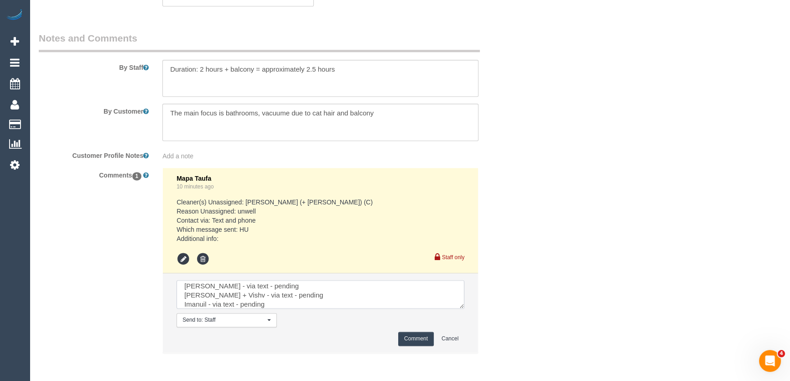
scroll to position [13, 0]
type textarea "Ken - via text - pending Kelvin + Vishv - via text - pending Imanuil - via text…"
click at [410, 336] on button "Comment" at bounding box center [416, 338] width 36 height 14
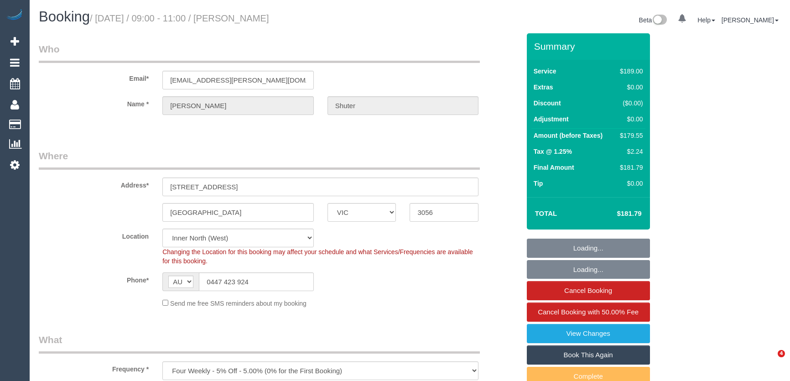
select select "VIC"
select select "number:27"
select select "number:14"
select select "number:19"
select select "number:24"
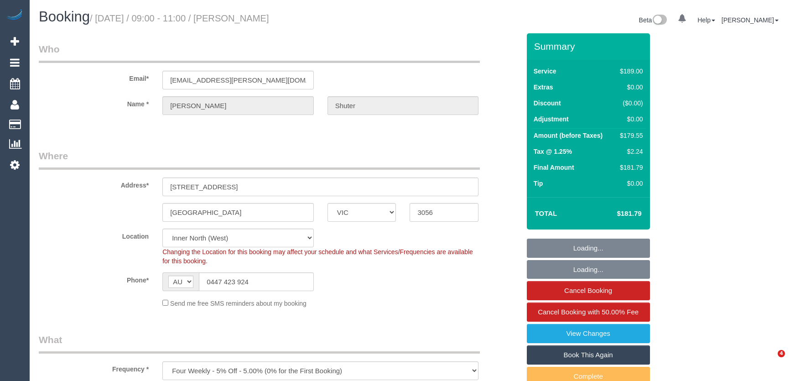
select select "number:34"
select select "number:11"
select select "object:1680"
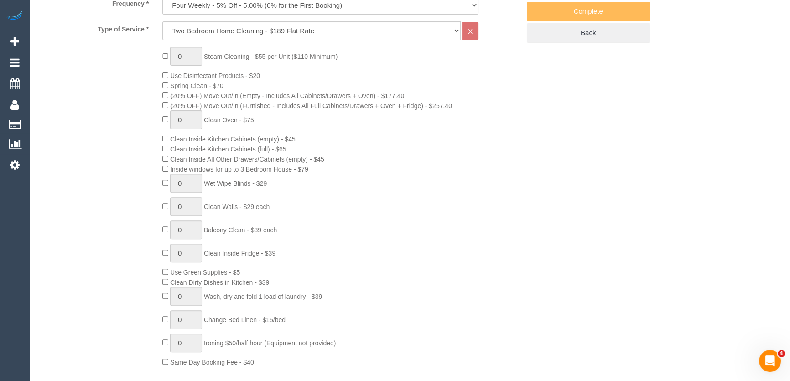
select select "spot1"
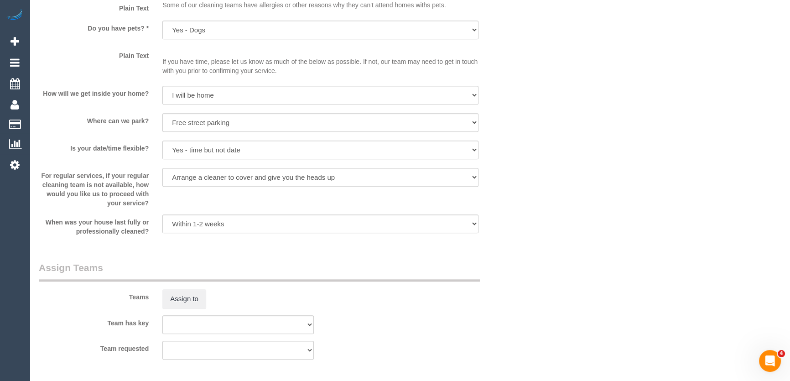
scroll to position [1202, 0]
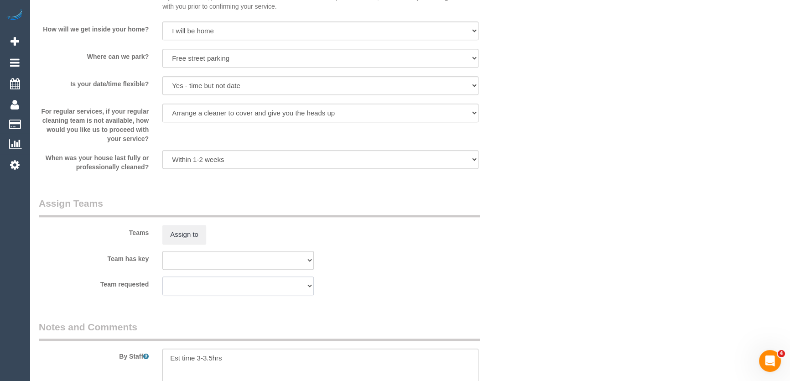
click at [235, 291] on select "(0) Office (0) [PERSON_NAME] Test Account (1) [PERSON_NAME] (FT) (1) [PERSON_NA…" at bounding box center [237, 285] width 151 height 19
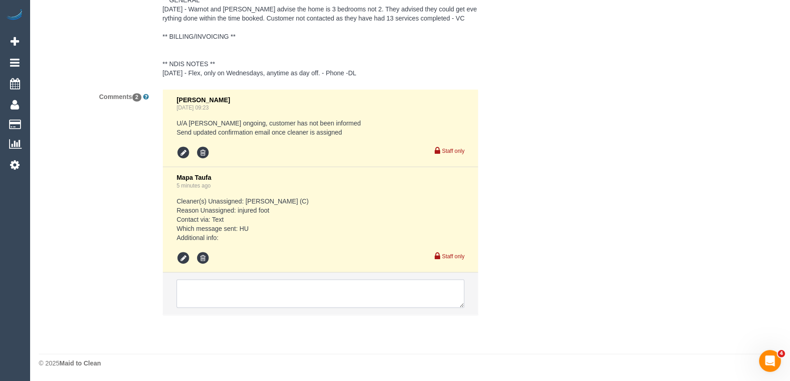
click at [222, 290] on textarea at bounding box center [320, 293] width 288 height 28
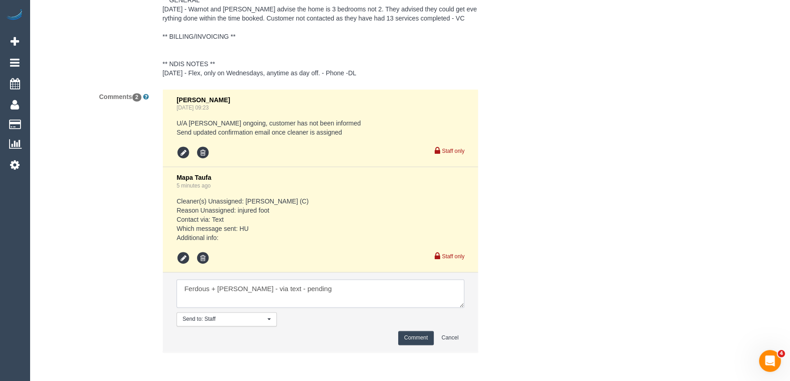
type textarea "Ferdous + [PERSON_NAME] - via text - pending"
click at [406, 338] on button "Comment" at bounding box center [416, 338] width 36 height 14
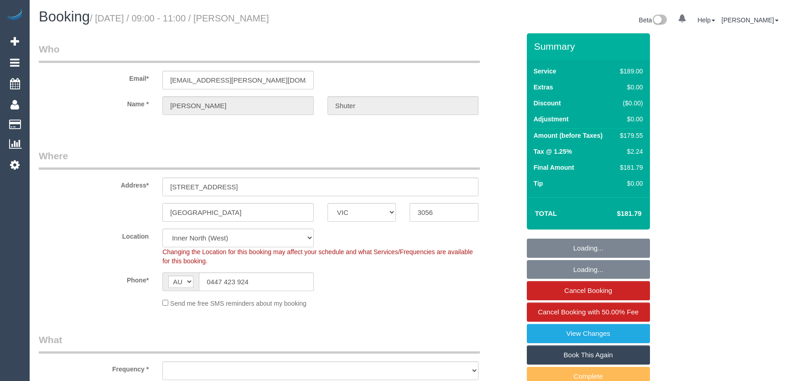
select select "VIC"
select select "object:832"
select select "number:27"
select select "number:14"
select select "number:19"
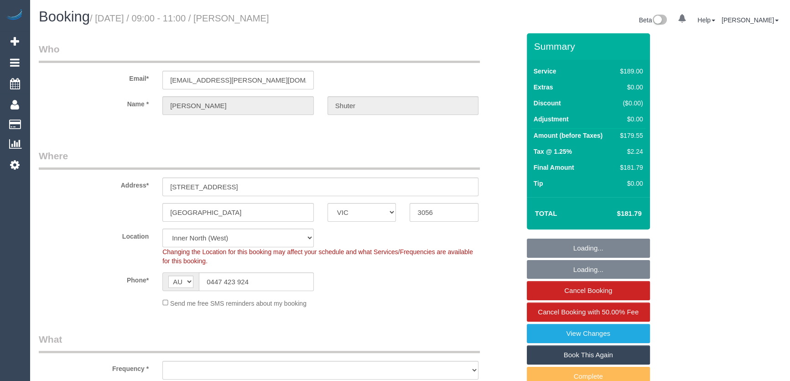
select select "number:24"
select select "number:34"
select select "number:11"
select select "spot1"
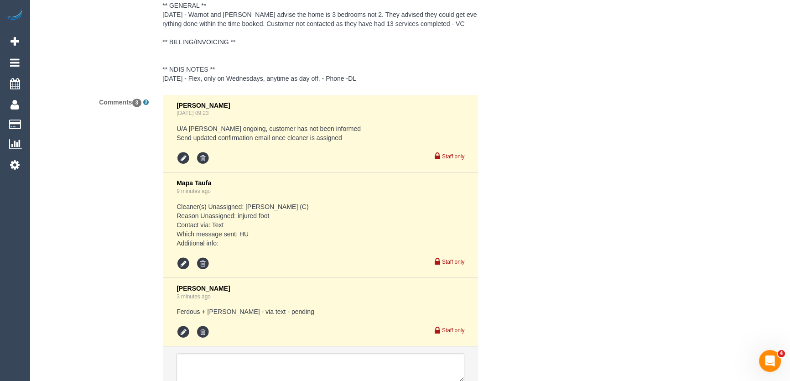
scroll to position [1782, 0]
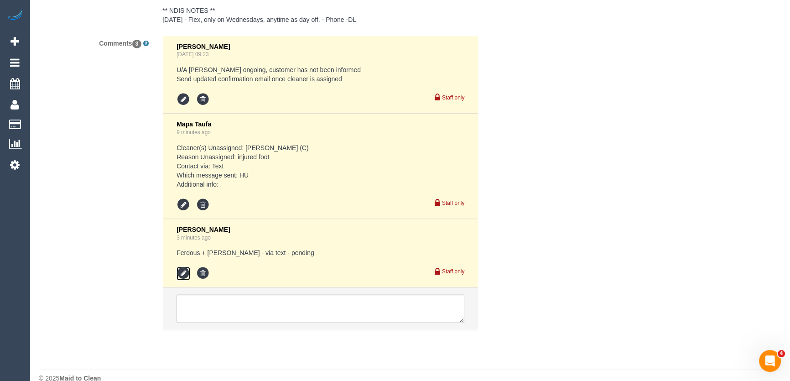
click at [178, 269] on icon at bounding box center [183, 273] width 14 height 14
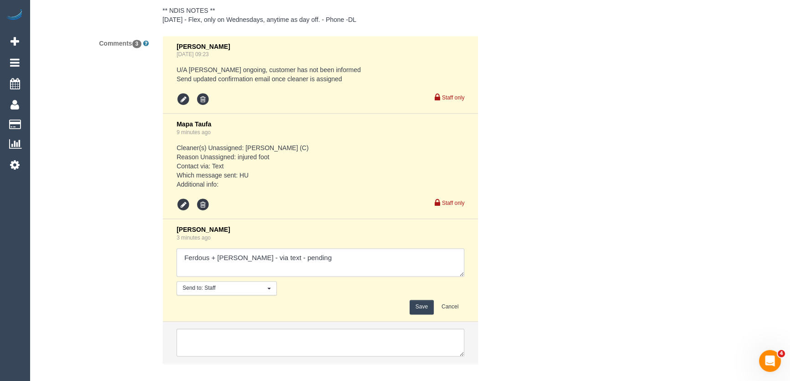
click at [327, 259] on textarea at bounding box center [320, 262] width 288 height 28
type textarea "Ferdous + [PERSON_NAME] - via text - pending Jasmeen + Harpreet AW 2.30-3.30pm …"
click at [425, 311] on button "Save" at bounding box center [421, 307] width 24 height 14
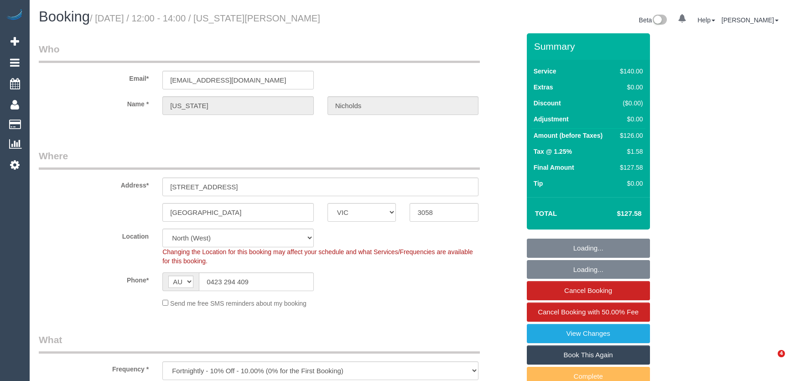
select select "VIC"
select select "string:stripe-pm_1MlQ2w2GScqysDRViyuit85G"
select select "number:28"
select select "number:15"
select select "number:19"
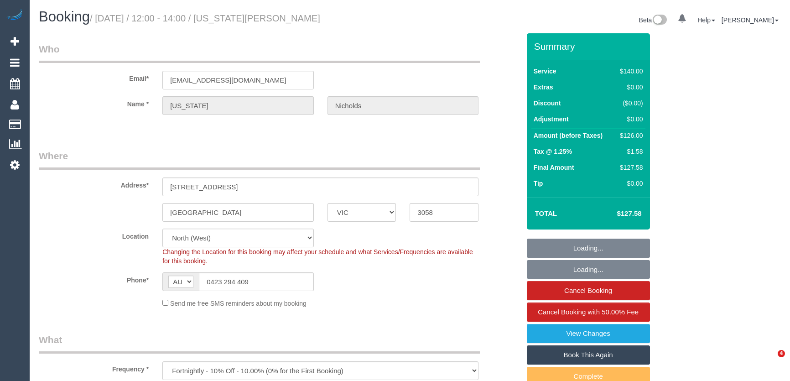
select select "number:24"
select select "number:35"
select select "number:11"
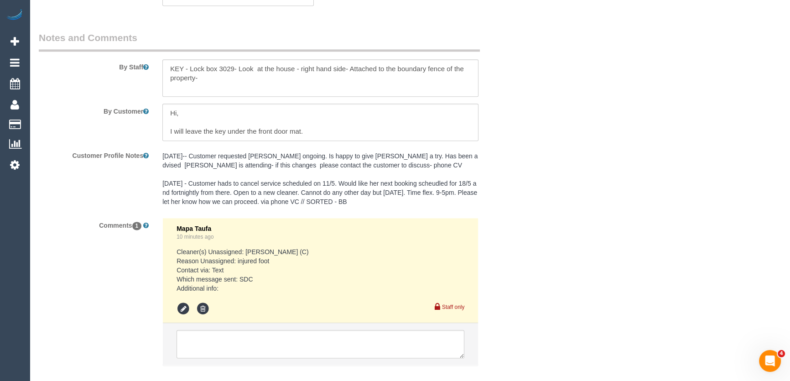
select select "spot1"
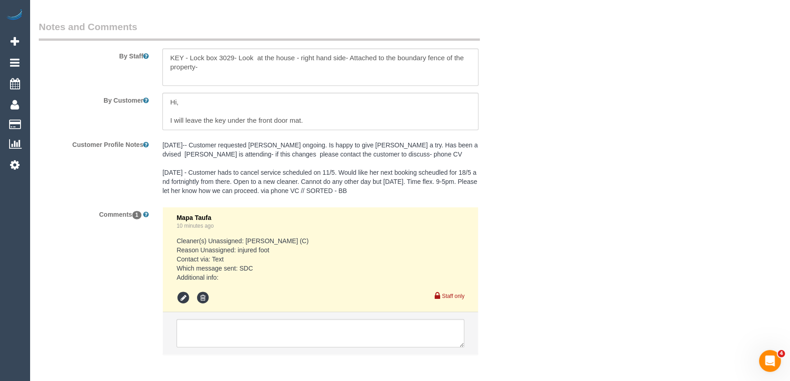
scroll to position [1516, 0]
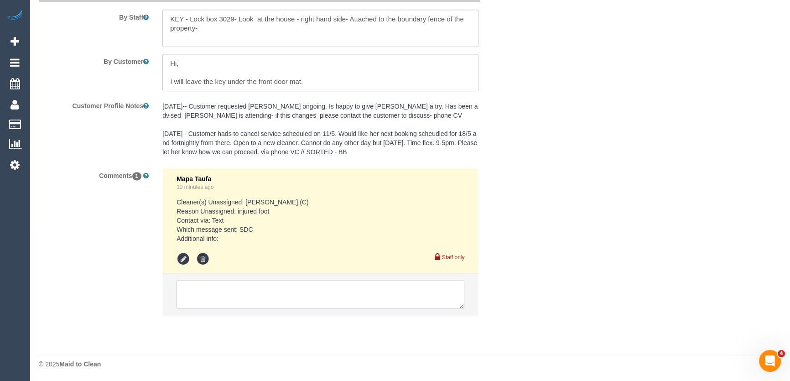
drag, startPoint x: 227, startPoint y: 293, endPoint x: 220, endPoint y: 295, distance: 7.6
click at [227, 293] on textarea at bounding box center [320, 294] width 288 height 28
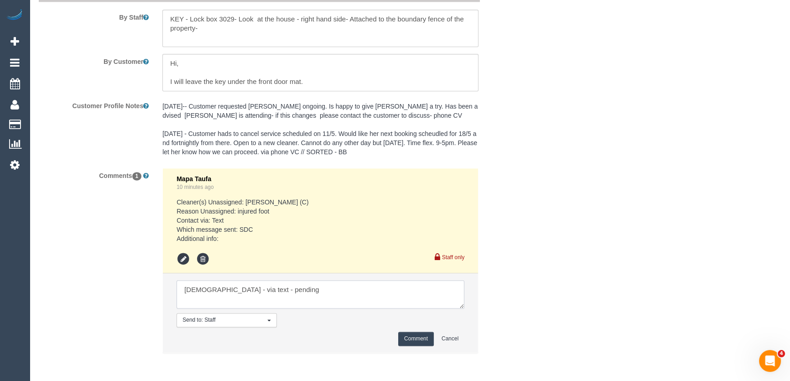
type textarea "Buddhi - via text - pending"
click at [413, 333] on button "Comment" at bounding box center [416, 338] width 36 height 14
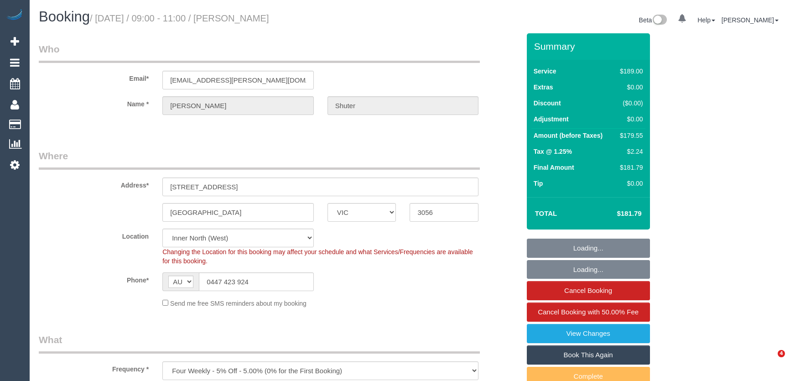
select select "VIC"
select select "object:835"
select select "spot1"
select select "number:27"
select select "number:14"
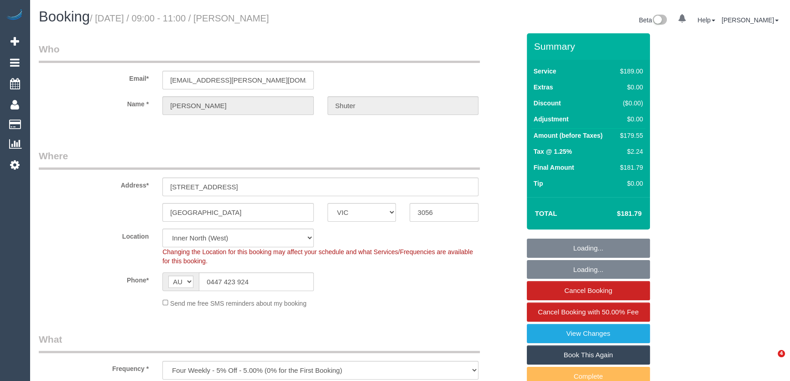
select select "number:19"
select select "number:24"
select select "number:34"
select select "number:11"
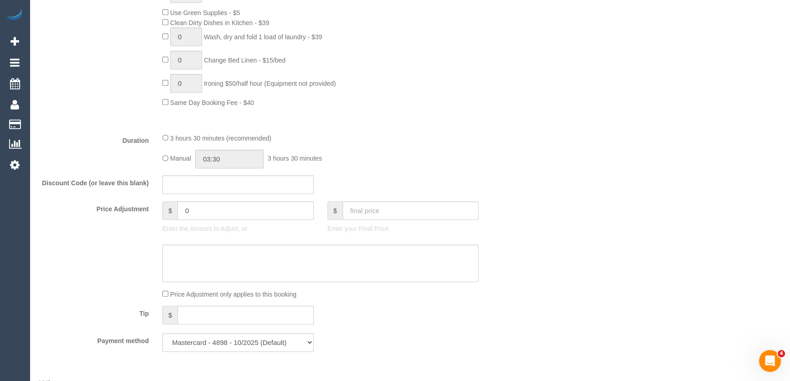
scroll to position [863, 0]
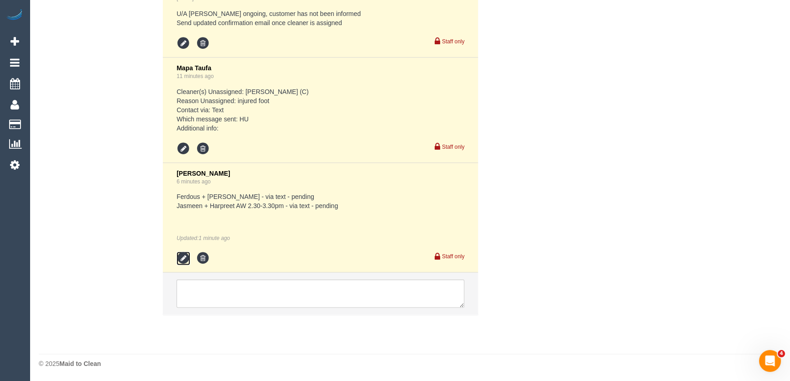
click at [182, 259] on icon at bounding box center [183, 258] width 14 height 14
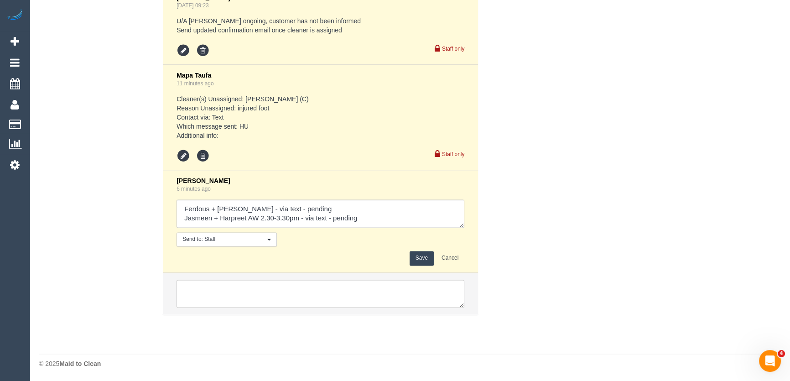
scroll to position [1831, 0]
click at [369, 223] on textarea at bounding box center [320, 213] width 288 height 28
type textarea "Ferdous + [PERSON_NAME] - via text - pending Jasmeen + Harpreet AW 2.30-3.30pm …"
click at [418, 259] on button "Save" at bounding box center [421, 258] width 24 height 14
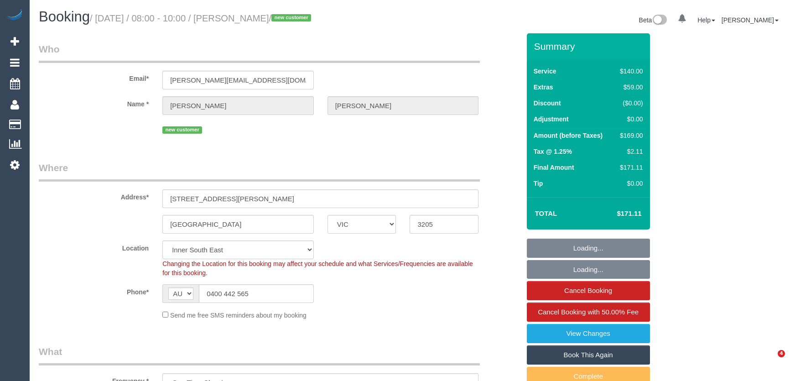
select select "VIC"
select select "spot1"
select select "number:29"
select select "number:14"
select select "number:20"
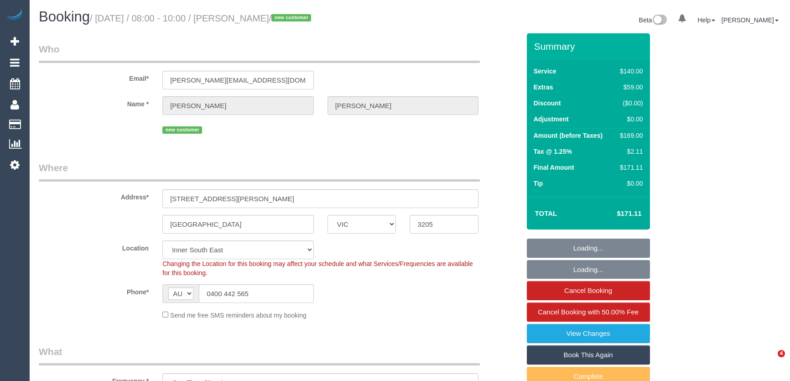
select select "number:24"
select select "number:12"
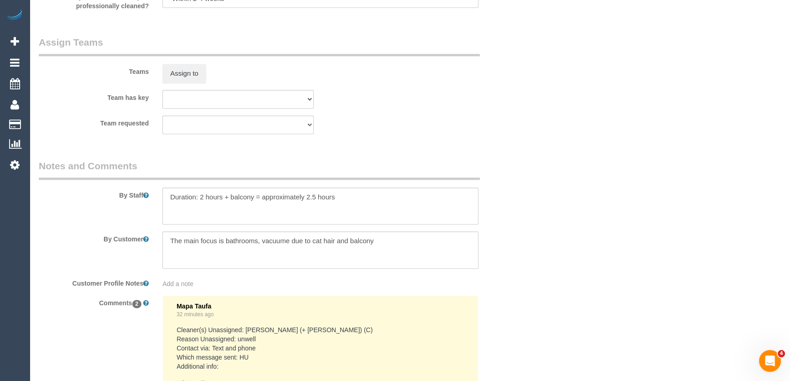
scroll to position [1559, 0]
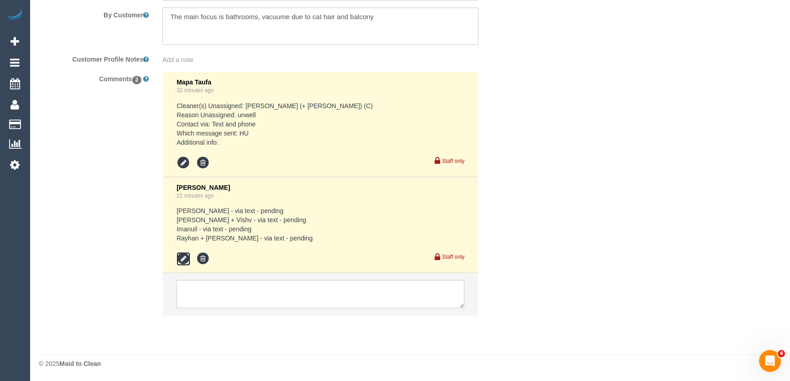
click at [181, 256] on icon at bounding box center [183, 259] width 14 height 14
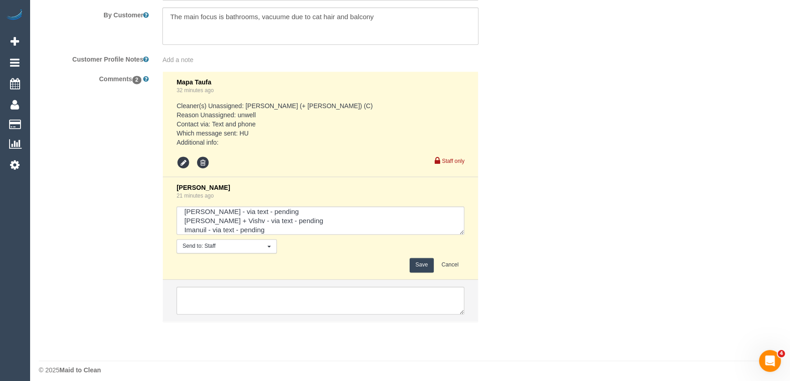
scroll to position [0, 0]
click at [276, 214] on textarea at bounding box center [320, 220] width 288 height 28
type textarea "Ken - via text - declined Kelvin + Vishv - via text - pending Imanuil - via tex…"
click at [419, 264] on button "Save" at bounding box center [421, 265] width 24 height 14
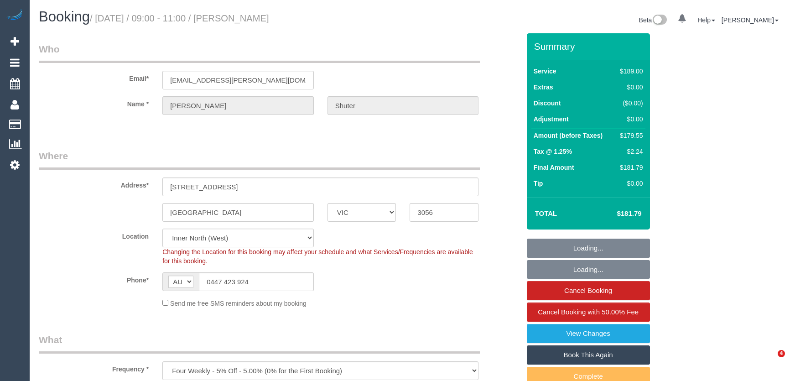
select select "VIC"
select select "number:27"
select select "number:14"
select select "number:19"
select select "number:24"
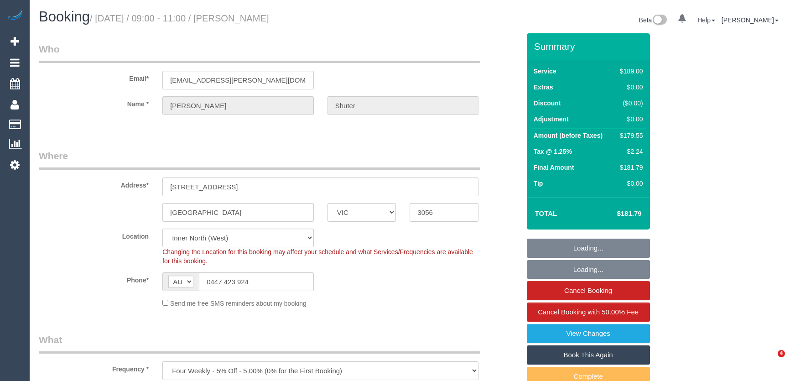
select select "number:34"
select select "number:11"
select select "object:1704"
select select "spot1"
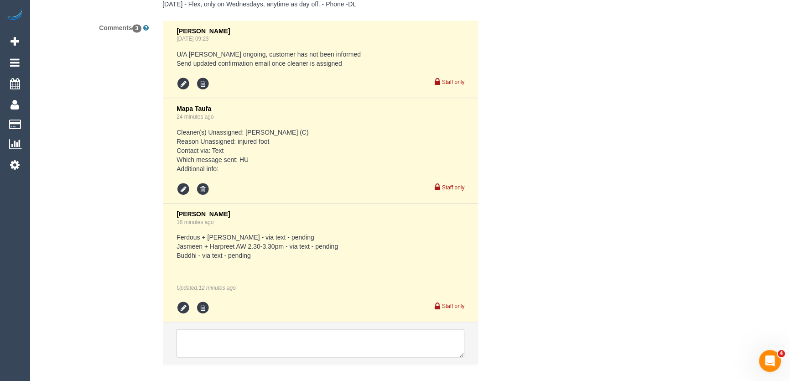
scroll to position [1848, 0]
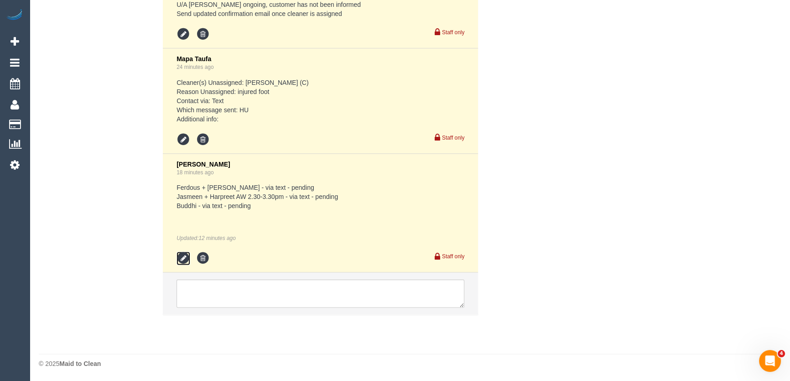
click at [182, 259] on icon at bounding box center [183, 258] width 14 height 14
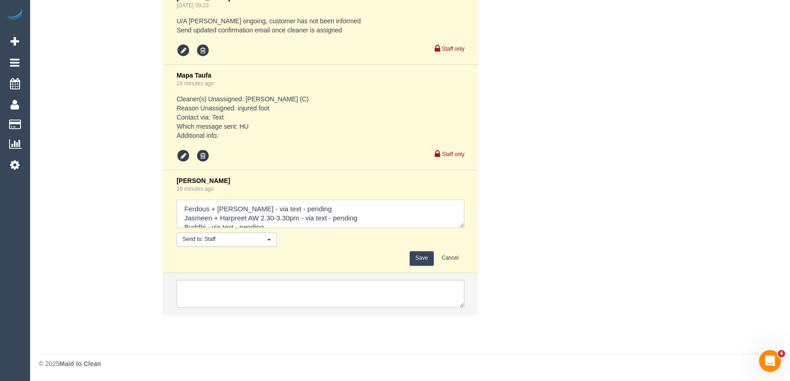
scroll to position [9, 0]
click at [341, 224] on textarea at bounding box center [320, 213] width 288 height 28
type textarea "Ferdous + Forkan - via text - pending Jasmeen + Harpreet AW 2.30-3.30pm - via t…"
click at [408, 256] on div "Save Cancel" at bounding box center [320, 258] width 288 height 14
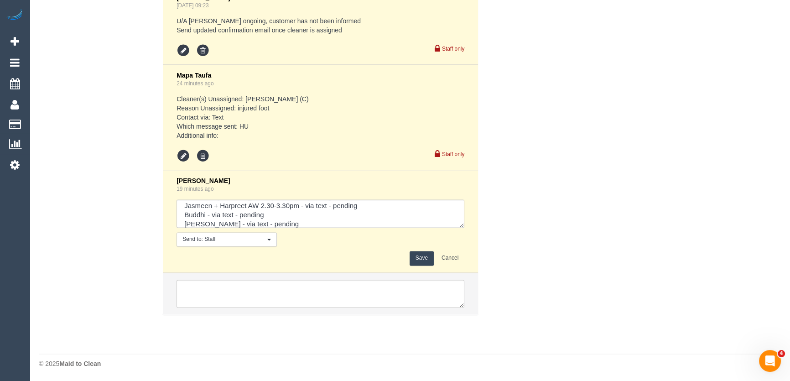
click at [414, 258] on button "Save" at bounding box center [421, 258] width 24 height 14
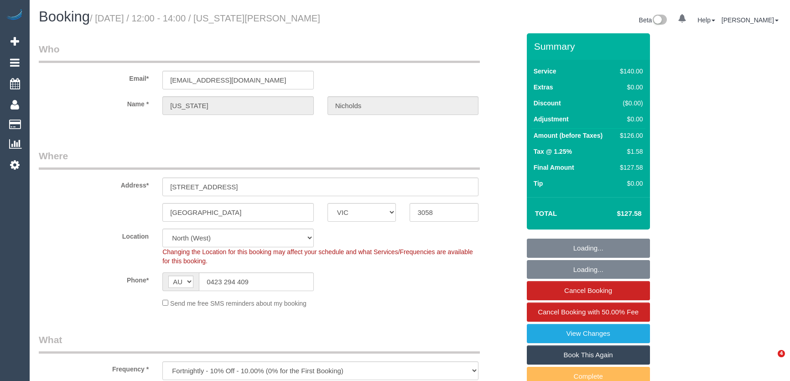
select select "VIC"
select select "string:stripe-pm_1MlQ2w2GScqysDRViyuit85G"
select select "spot1"
select select "number:28"
select select "number:15"
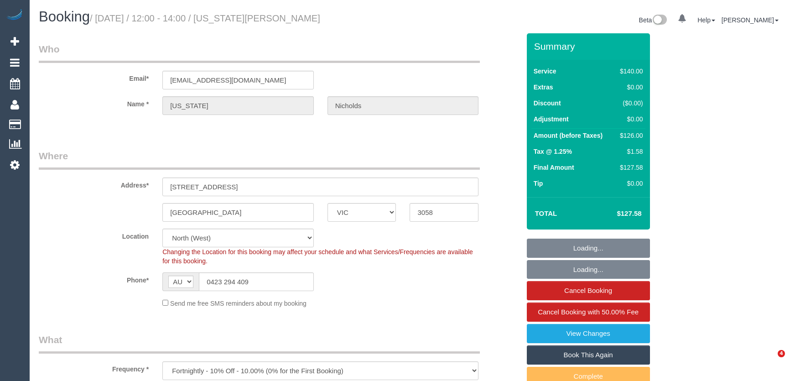
select select "number:19"
select select "number:24"
select select "number:35"
select select "number:11"
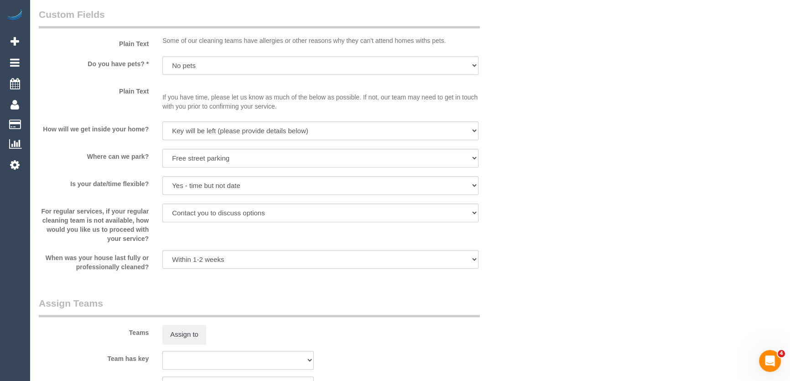
scroll to position [1210, 0]
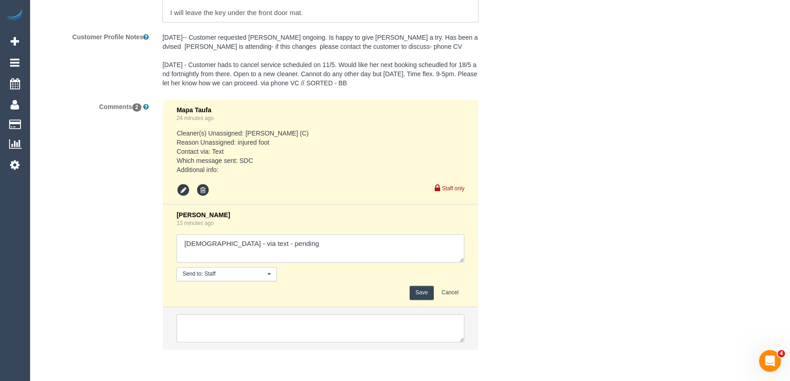
click at [280, 247] on textarea at bounding box center [320, 248] width 288 height 28
type textarea "Buddhi - via text - pending Sohail - via text - pending"
click at [420, 287] on button "Save" at bounding box center [421, 292] width 24 height 14
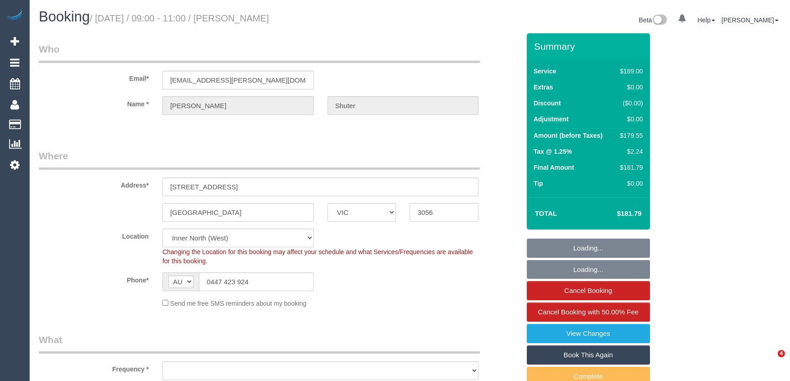
select select "VIC"
select select "number:27"
select select "number:14"
select select "number:19"
select select "number:24"
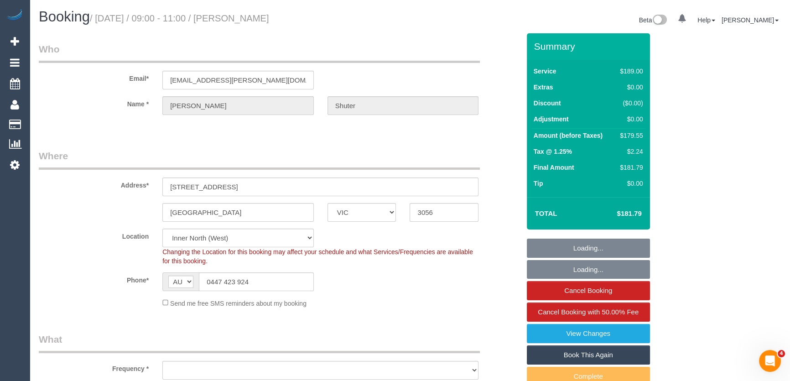
select select "number:34"
select select "number:11"
select select "object:734"
select select "spot1"
select select "object:843"
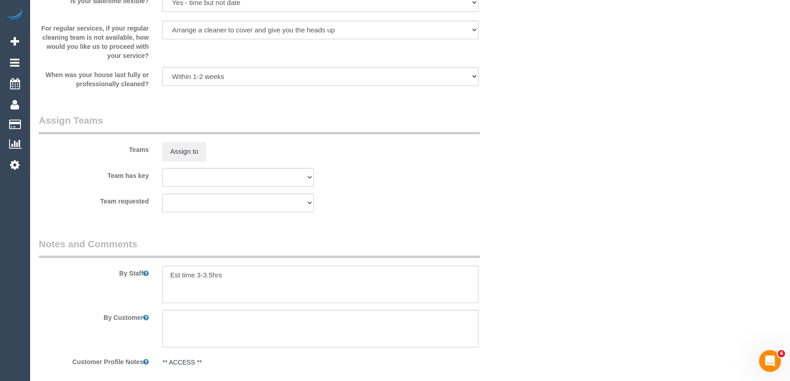
scroll to position [1857, 0]
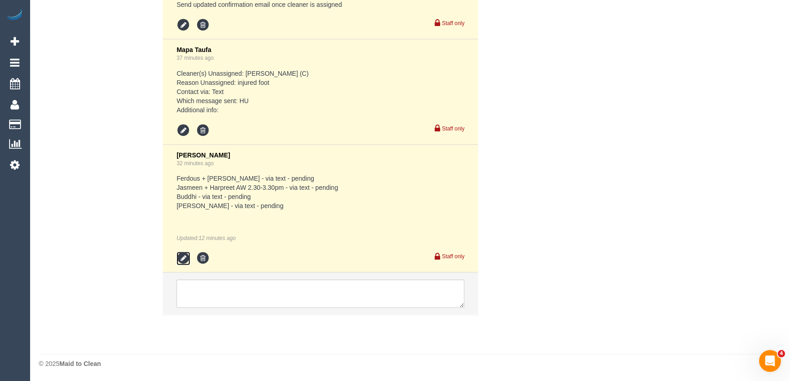
click at [184, 259] on icon at bounding box center [183, 258] width 14 height 14
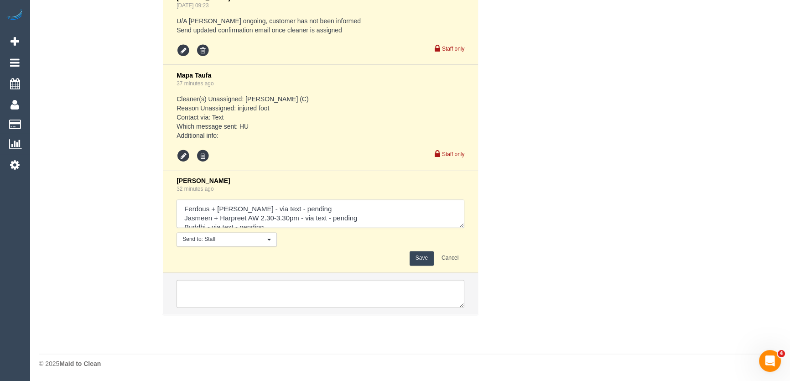
click at [362, 221] on textarea at bounding box center [320, 213] width 288 height 28
type textarea "Ferdous + Forkan - via text - pending Jasmeen + Harpreet AW 2.30-3.30pm - via t…"
click at [423, 255] on button "Save" at bounding box center [421, 258] width 24 height 14
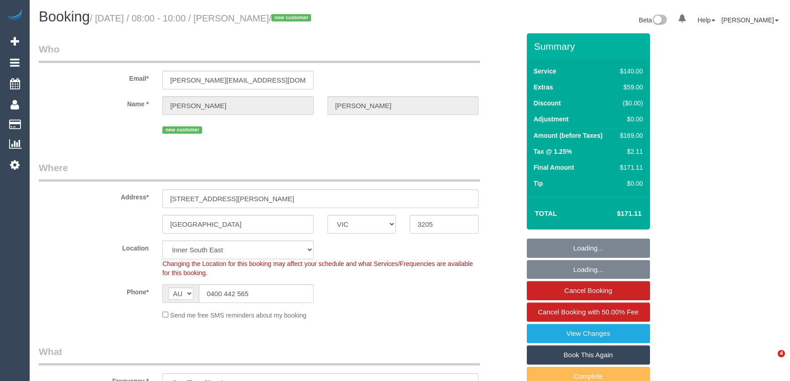
select select "VIC"
select select "number:29"
select select "number:14"
select select "number:20"
select select "number:24"
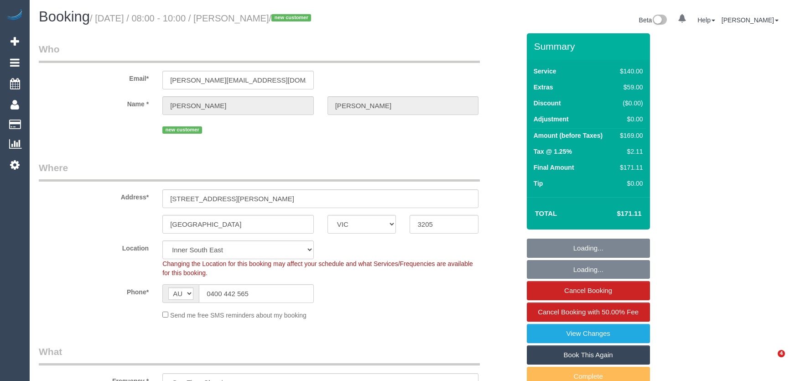
select select "number:12"
select select "object:1460"
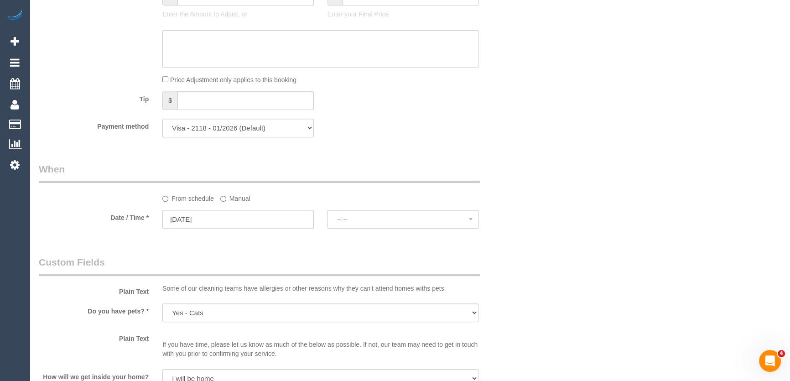
select select "spot1"
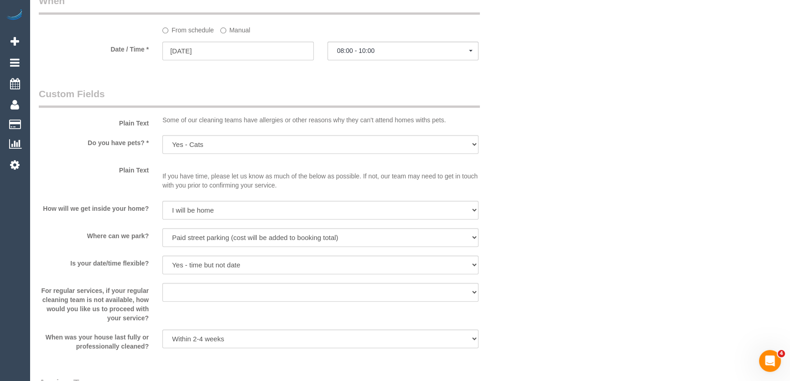
scroll to position [1590, 0]
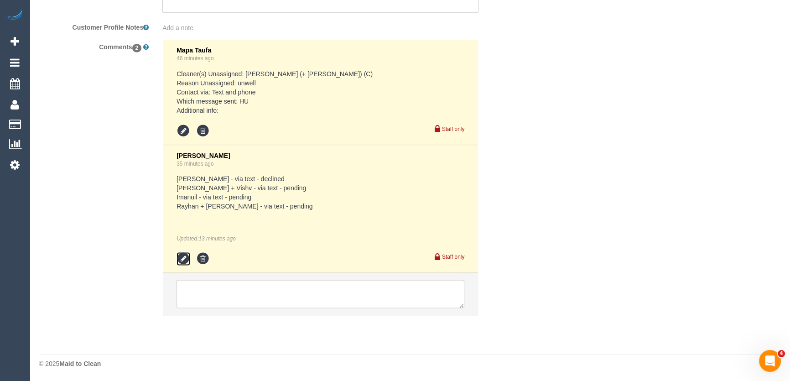
click at [182, 256] on icon at bounding box center [183, 259] width 14 height 14
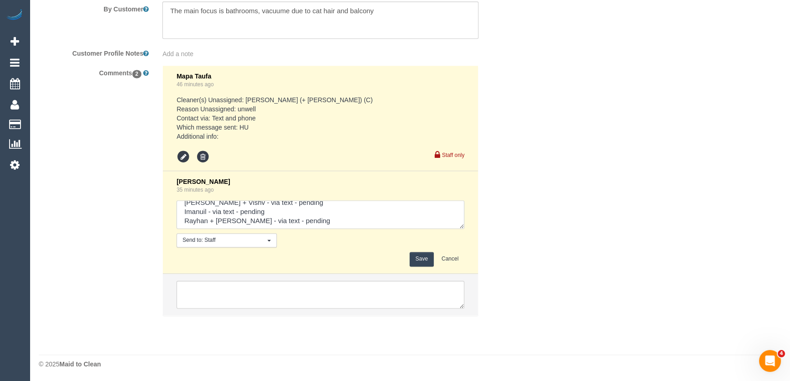
scroll to position [18, 0]
click at [361, 218] on textarea at bounding box center [320, 214] width 288 height 28
type textarea "[PERSON_NAME] - via text - declined [PERSON_NAME] + Vishv - via text - pending …"
click at [425, 254] on button "Save" at bounding box center [421, 259] width 24 height 14
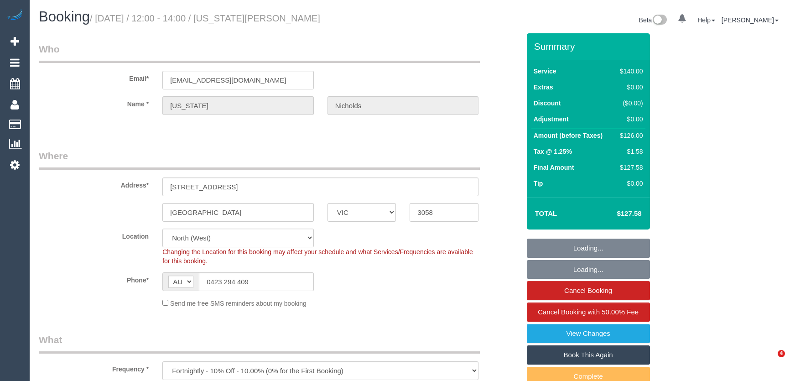
select select "VIC"
select select "string:stripe-pm_1MlQ2w2GScqysDRViyuit85G"
select select "spot1"
select select "number:28"
select select "number:15"
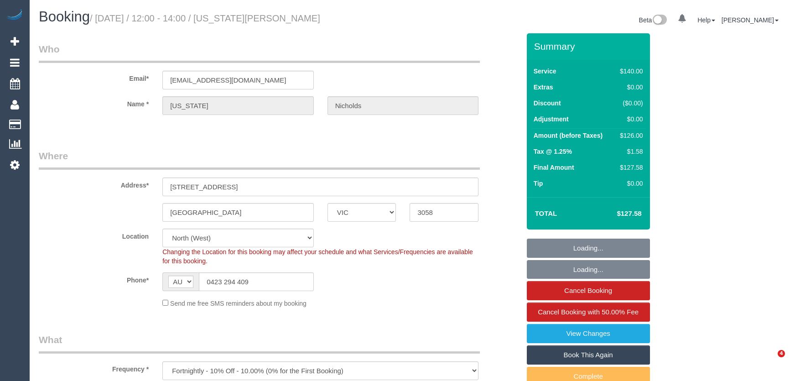
select select "number:19"
select select "number:24"
select select "number:35"
select select "number:11"
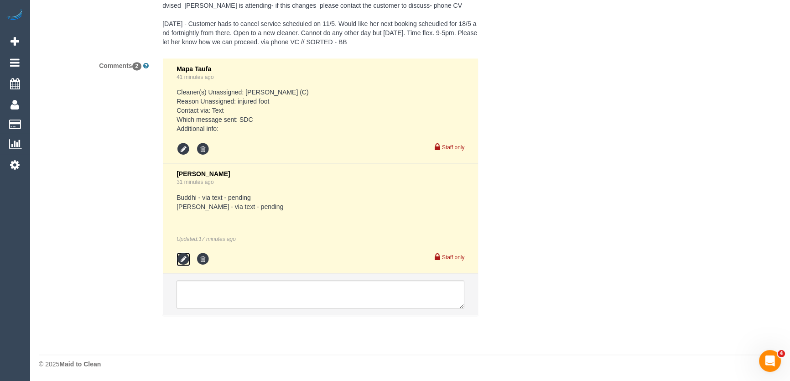
click at [178, 259] on icon at bounding box center [183, 259] width 14 height 14
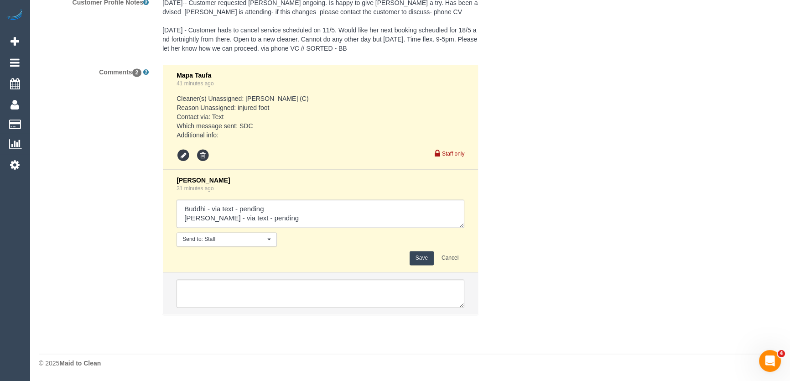
scroll to position [1619, 0]
click at [279, 222] on textarea at bounding box center [320, 214] width 288 height 28
click at [279, 218] on textarea at bounding box center [320, 214] width 288 height 28
drag, startPoint x: 211, startPoint y: 224, endPoint x: 218, endPoint y: 227, distance: 8.1
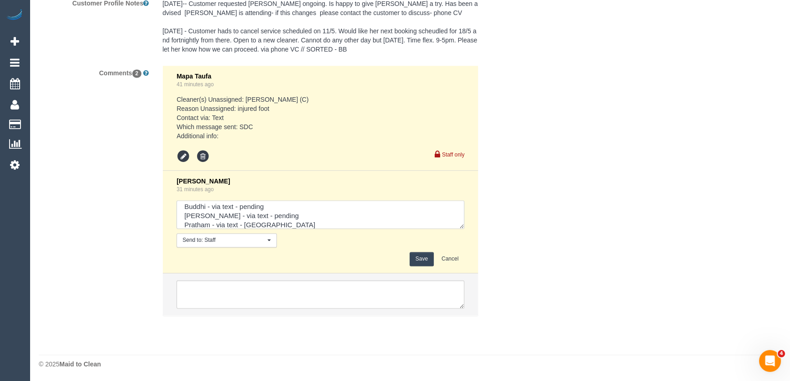
click at [211, 224] on textarea at bounding box center [320, 214] width 288 height 28
type textarea "Buddhi - via text - pending Sohail - via text - pending Pratham AW 2-3pm- via t…"
click at [423, 259] on button "Save" at bounding box center [421, 259] width 24 height 14
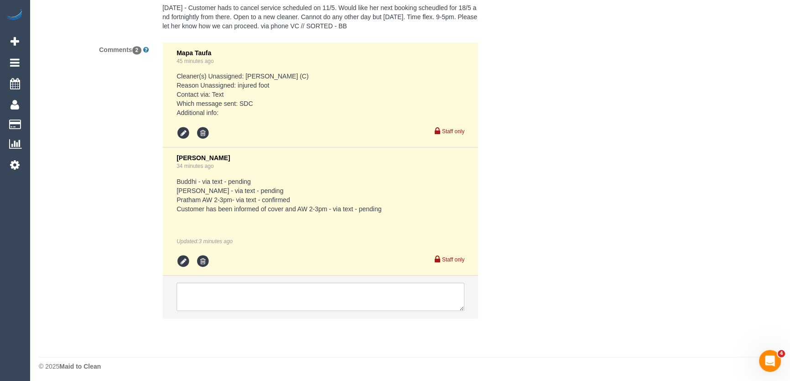
scroll to position [1644, 0]
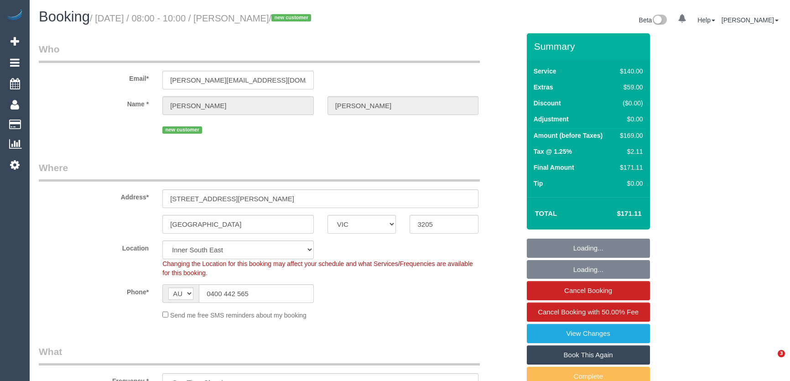
select select "VIC"
select select "spot1"
select select "number:29"
select select "number:14"
select select "number:20"
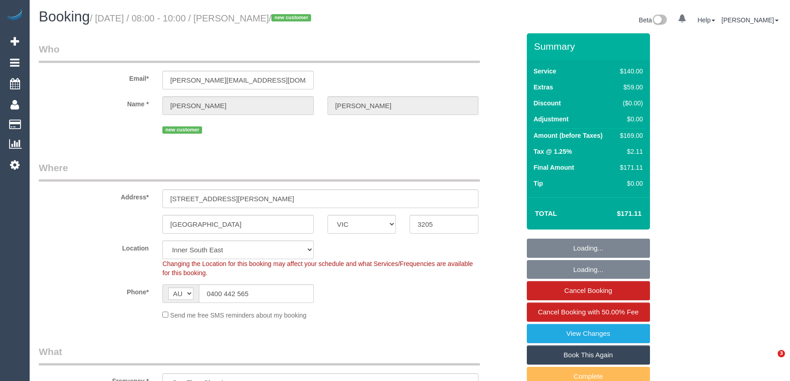
select select "number:24"
select select "number:12"
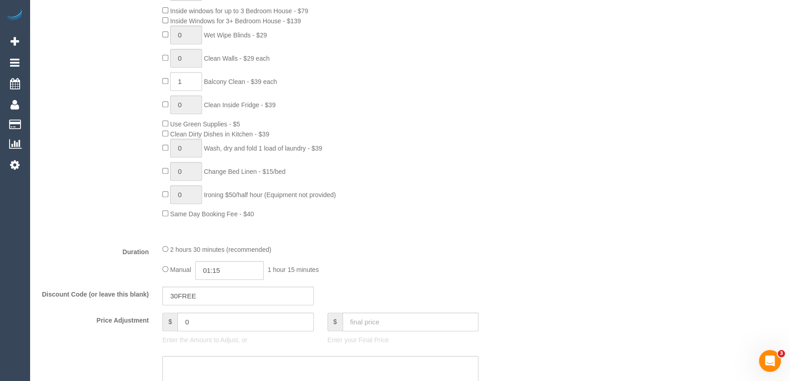
scroll to position [580, 0]
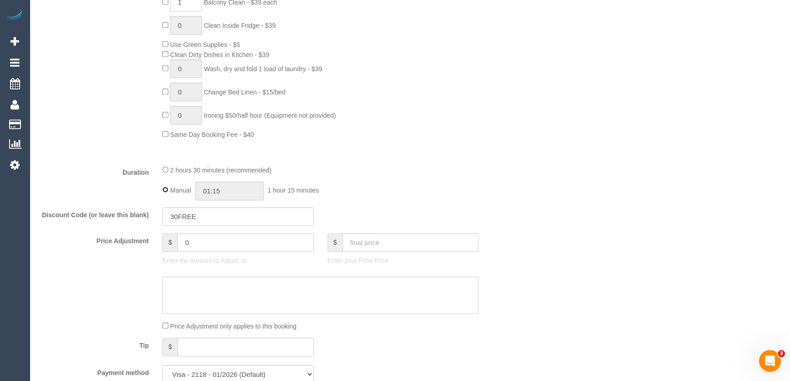
type input "02:30"
select select "spot10"
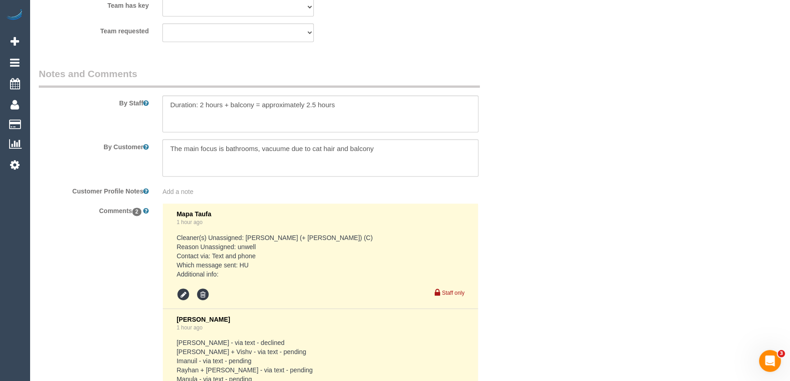
scroll to position [1600, 0]
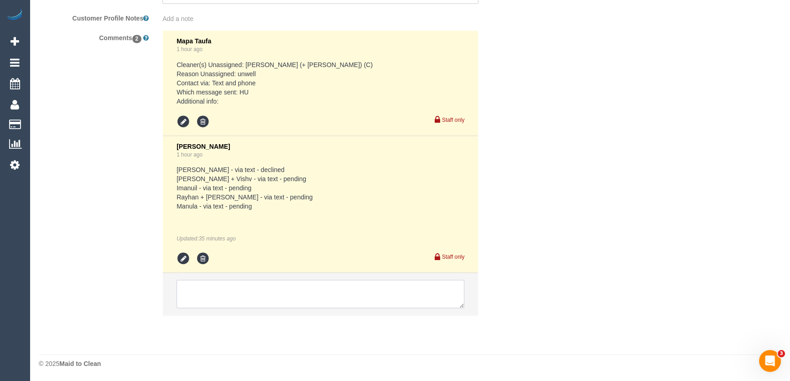
click at [196, 288] on textarea at bounding box center [320, 294] width 288 height 28
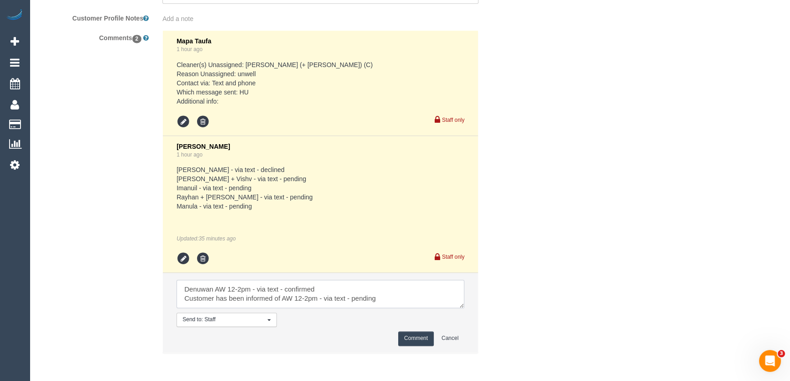
type textarea "Denuwan AW 12-2pm - via text - confirmed Customer has been informed of AW 12-2p…"
click at [423, 338] on button "Comment" at bounding box center [416, 338] width 36 height 14
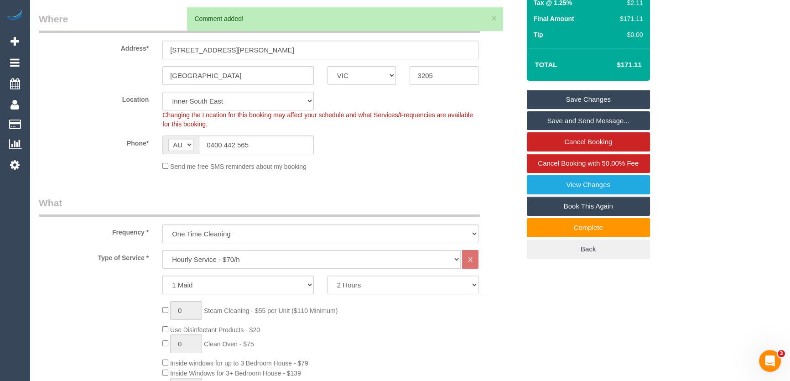
scroll to position [0, 0]
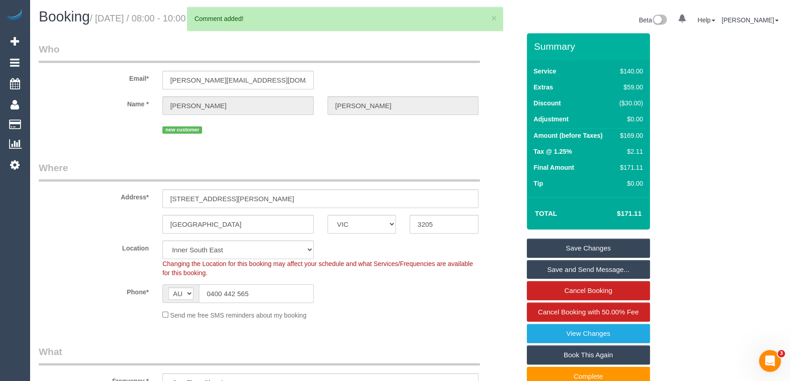
click at [280, 295] on input "0400 442 565" at bounding box center [256, 293] width 115 height 19
